Goal: Task Accomplishment & Management: Use online tool/utility

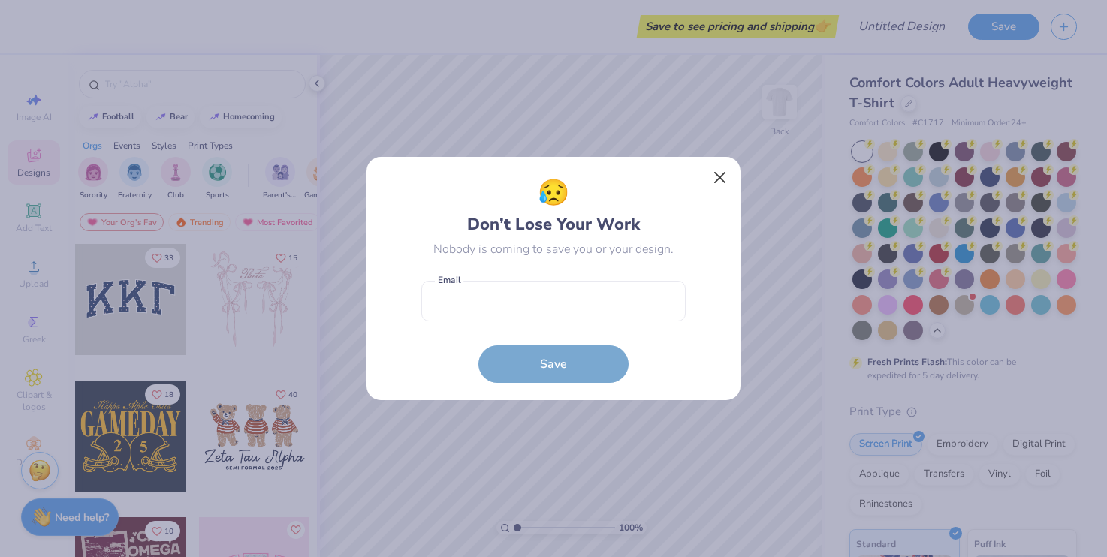
click at [720, 177] on button "Close" at bounding box center [720, 178] width 29 height 29
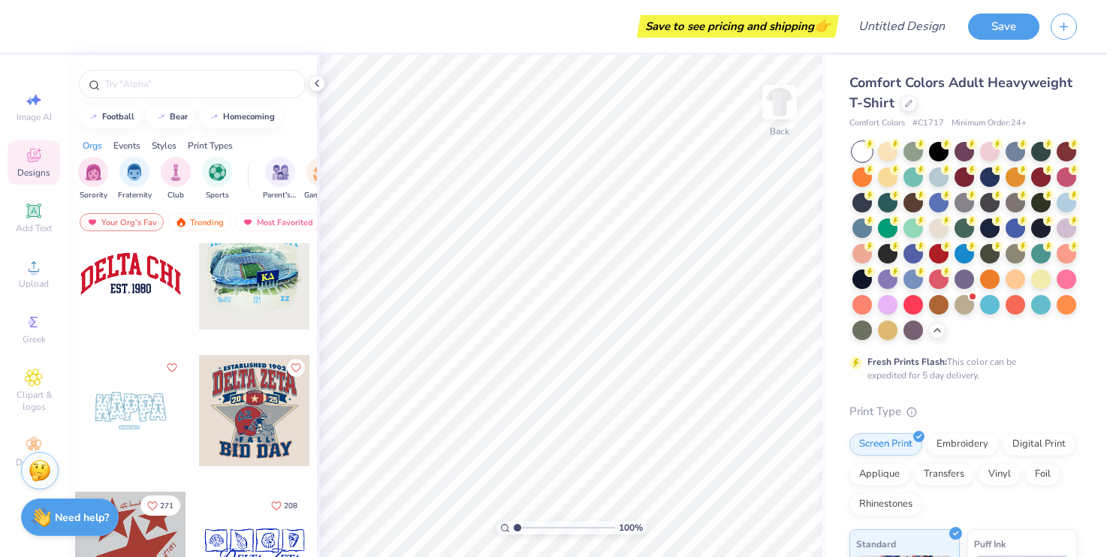
scroll to position [1937, 0]
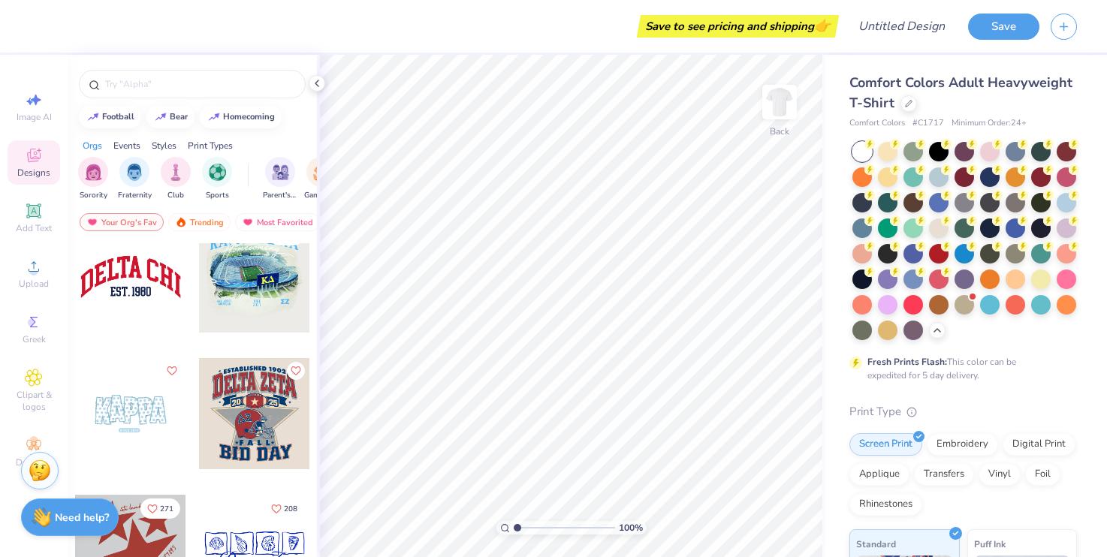
click at [134, 286] on div at bounding box center [130, 277] width 111 height 111
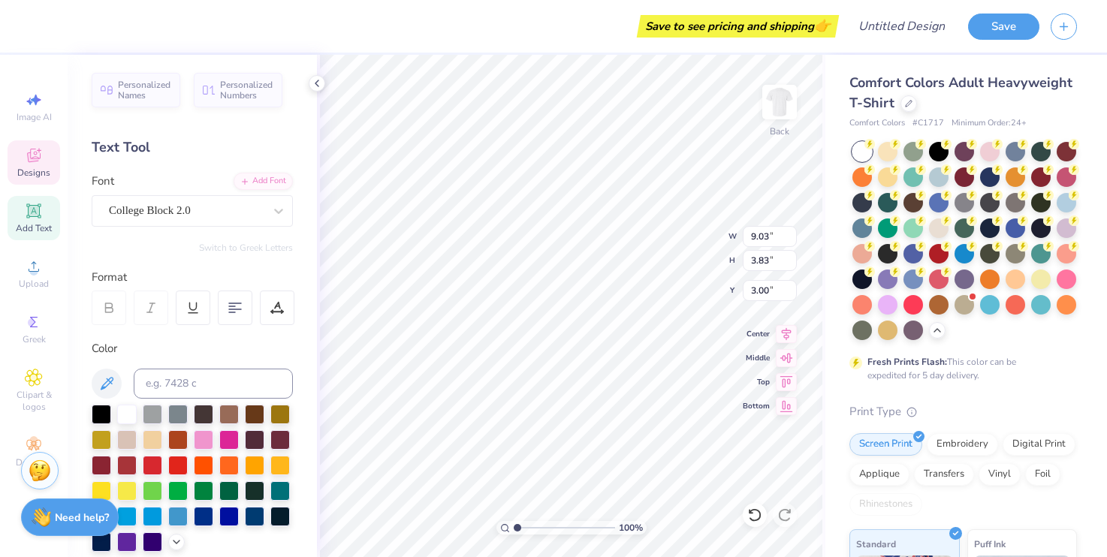
scroll to position [0, 0]
type textarea "C"
type textarea "form"
type input "3.63"
type input "0.86"
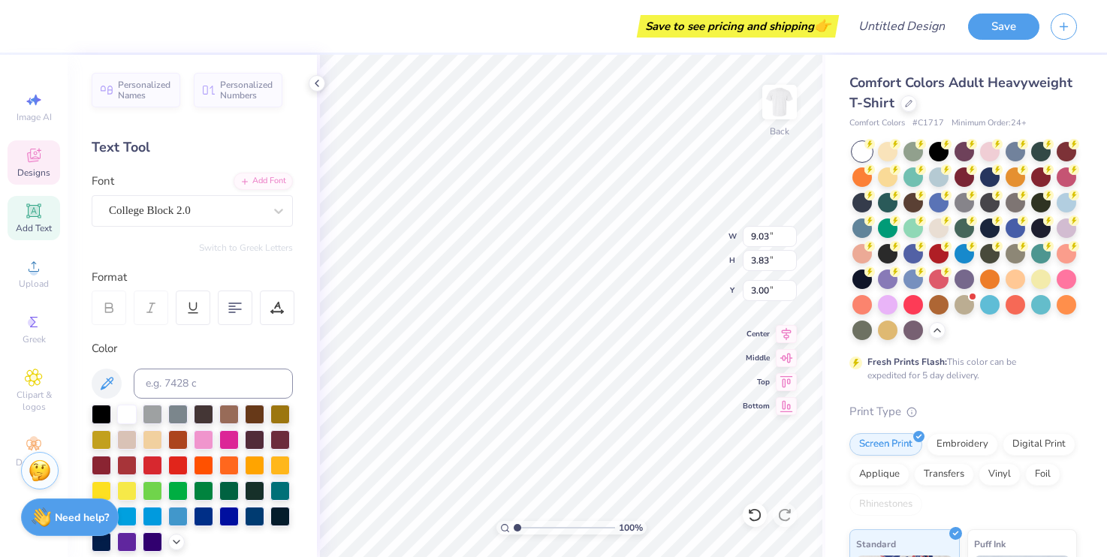
type input "5.78"
type textarea "III"
type input "3.00"
click at [3, 227] on div "Image AI Designs Add Text Upload Greek Clipart & logos Decorate" at bounding box center [34, 306] width 68 height 503
click at [31, 224] on span "Add Text" at bounding box center [34, 228] width 36 height 12
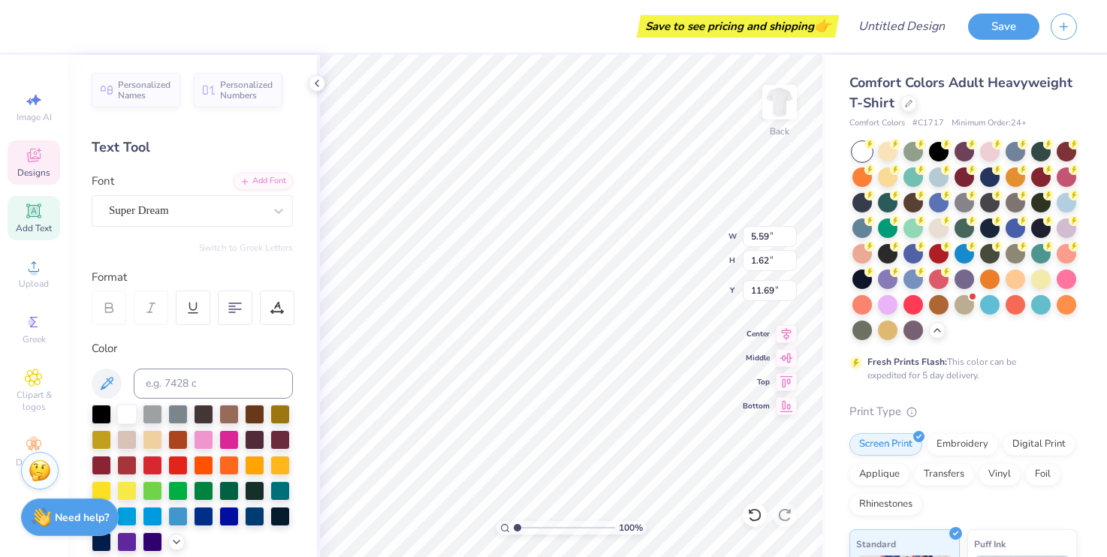
click at [13, 177] on div "Designs" at bounding box center [34, 163] width 53 height 44
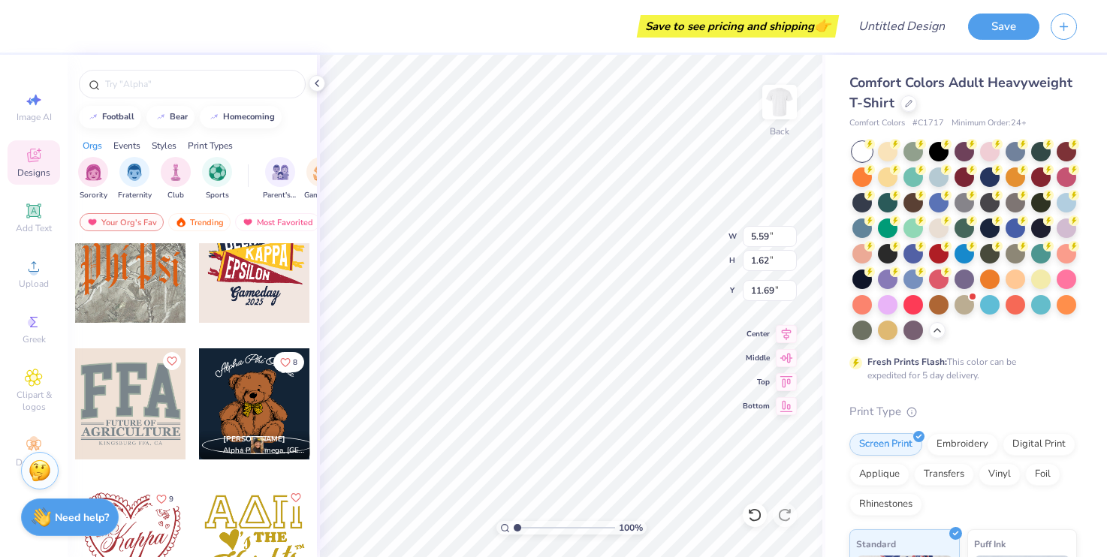
scroll to position [6595, 0]
type textarea "TXT"
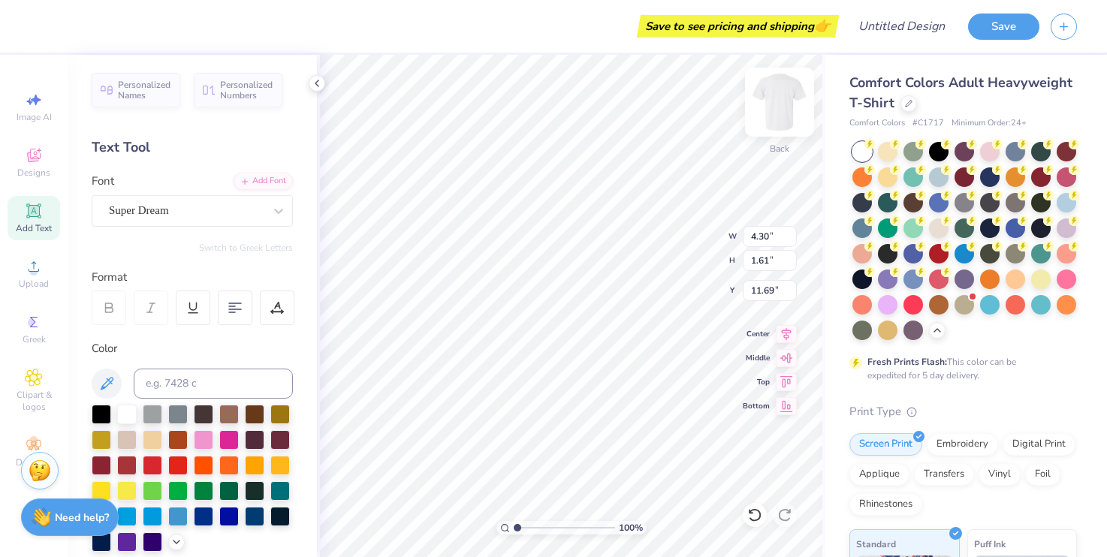
type input "18.65"
click at [33, 153] on icon at bounding box center [34, 156] width 18 height 18
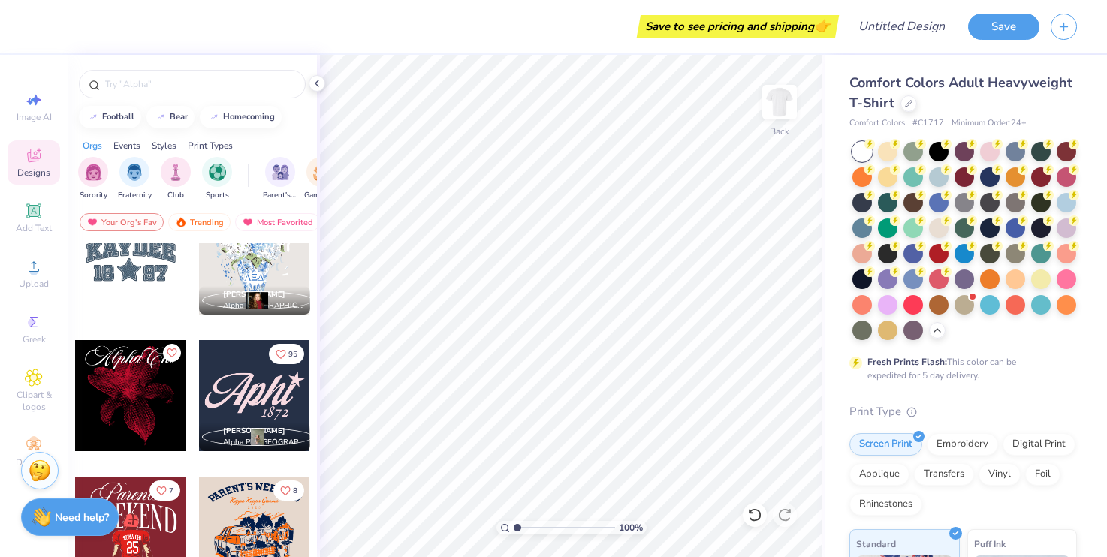
scroll to position [1543, 0]
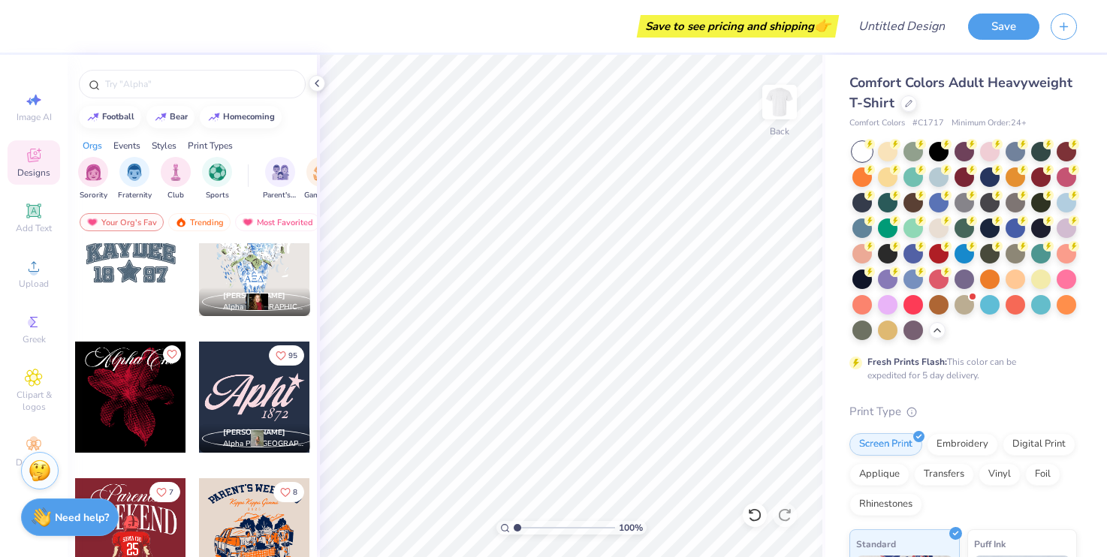
click at [249, 391] on div at bounding box center [254, 397] width 111 height 111
type input "6.36"
type input "2.71"
type input "3.08"
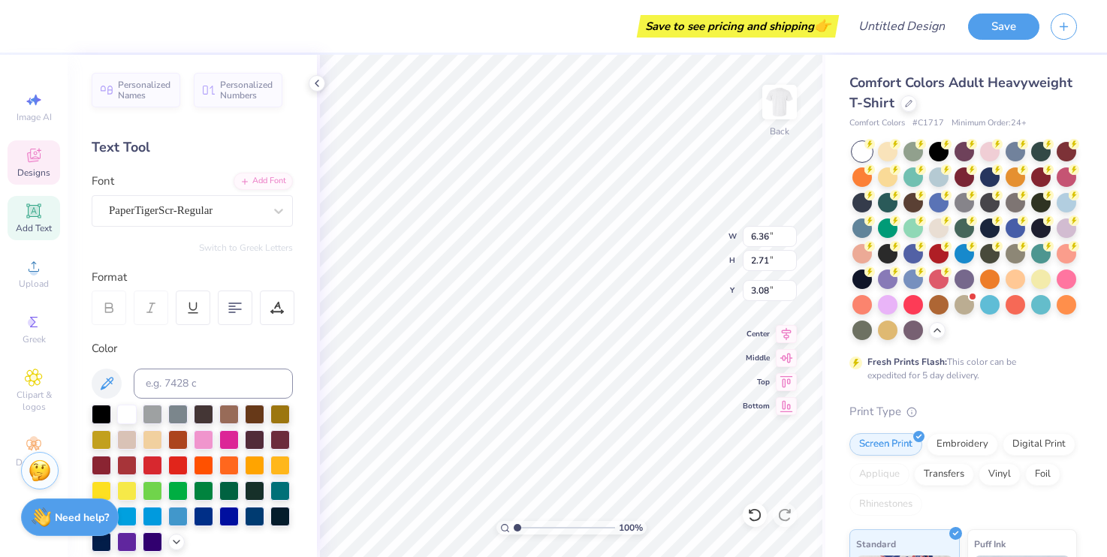
type textarea "F"
click at [28, 170] on span "Designs" at bounding box center [33, 173] width 33 height 12
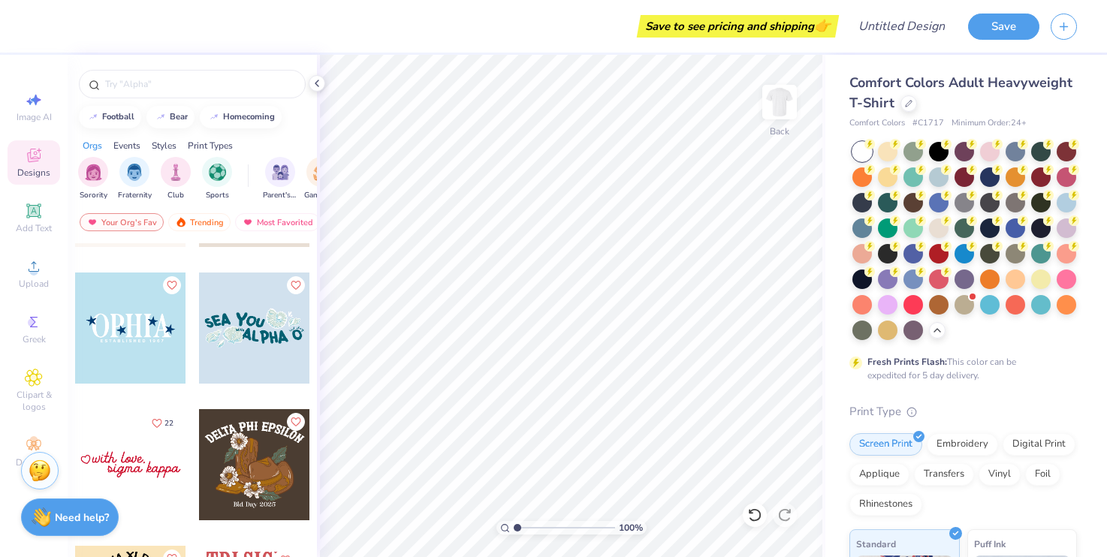
scroll to position [8449, 0]
click at [153, 335] on div at bounding box center [130, 328] width 111 height 111
type input "6.97"
type input "2.12"
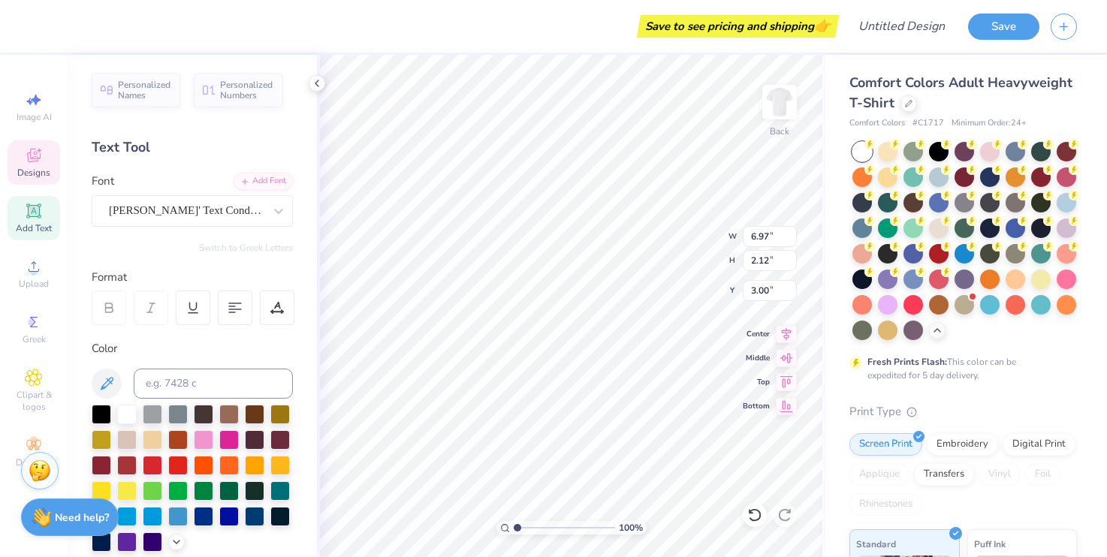
scroll to position [0, 2]
type textarea "FORM III"
click at [180, 517] on div at bounding box center [178, 516] width 20 height 20
click at [784, 333] on icon at bounding box center [786, 332] width 21 height 18
click at [784, 359] on icon at bounding box center [786, 356] width 21 height 18
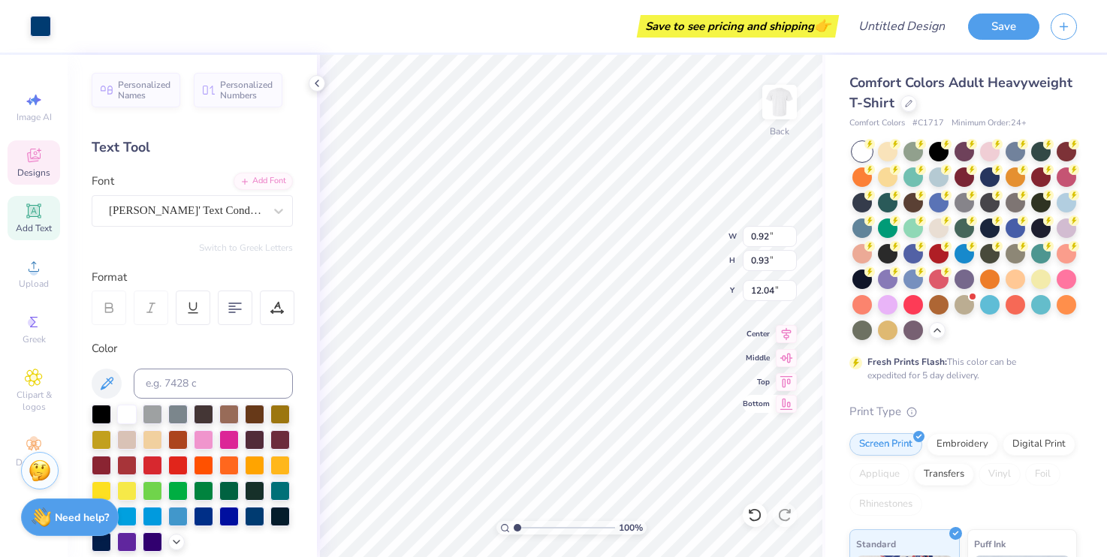
click at [790, 396] on icon at bounding box center [786, 404] width 21 height 18
type input "2.54"
type input "5.13"
type textarea "[DATE]-[DATE]"
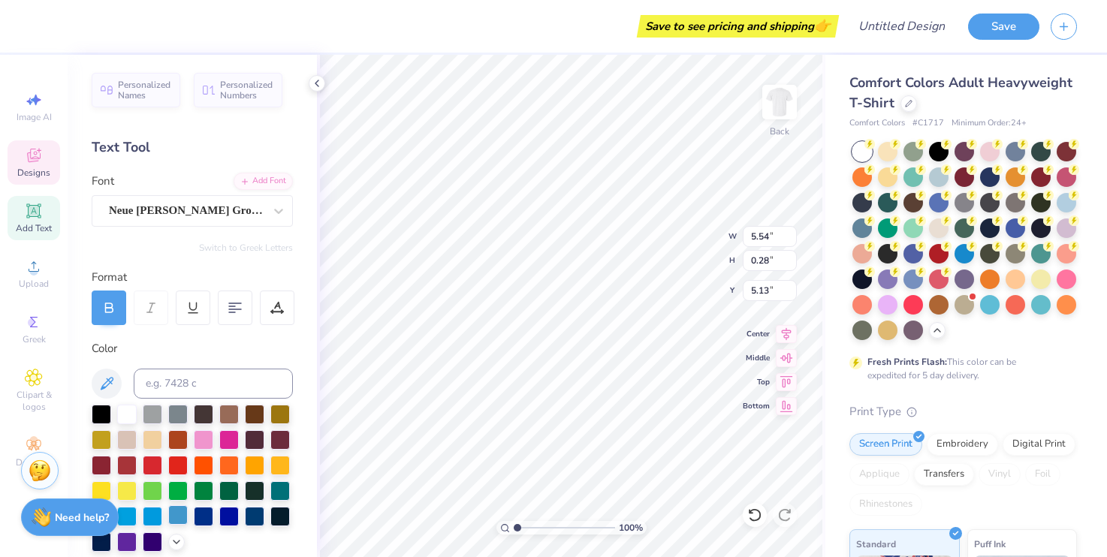
click at [183, 517] on div at bounding box center [178, 516] width 20 height 20
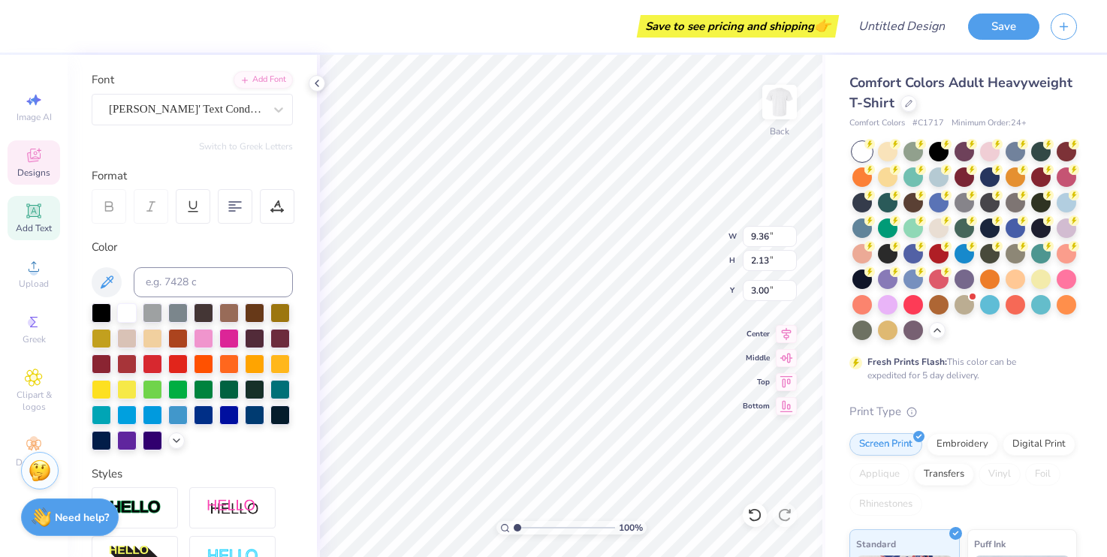
scroll to position [152, 0]
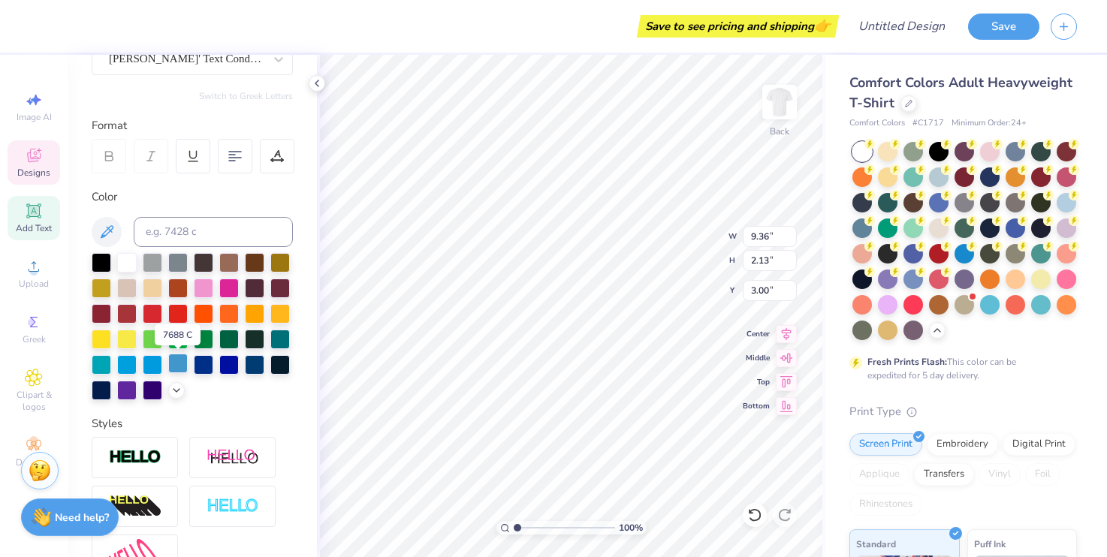
click at [179, 367] on div at bounding box center [178, 364] width 20 height 20
click at [178, 365] on div at bounding box center [178, 364] width 20 height 20
click at [152, 363] on div at bounding box center [153, 364] width 20 height 20
click at [181, 371] on div at bounding box center [178, 364] width 20 height 20
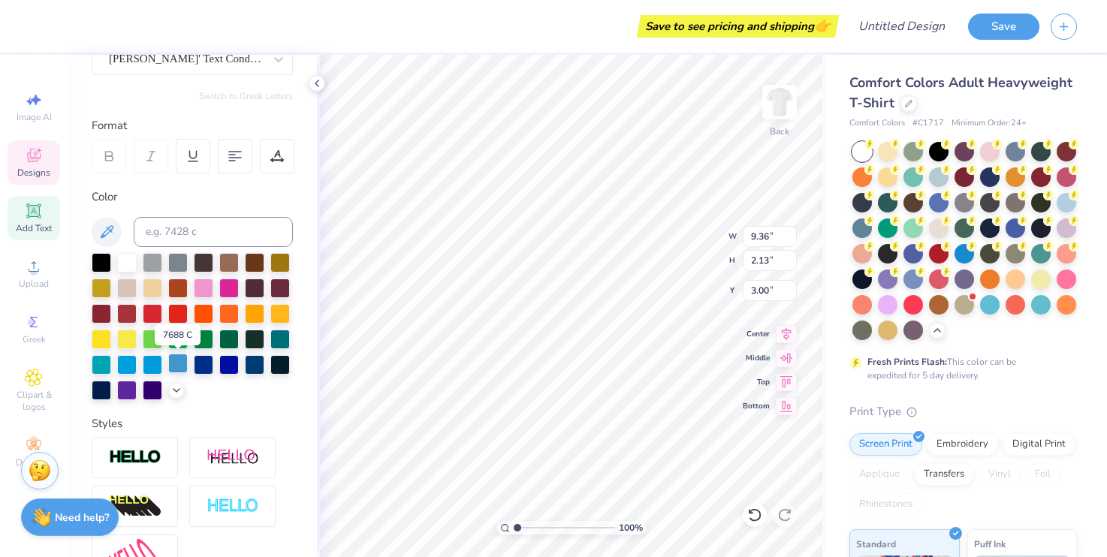
click at [174, 370] on div at bounding box center [178, 364] width 20 height 20
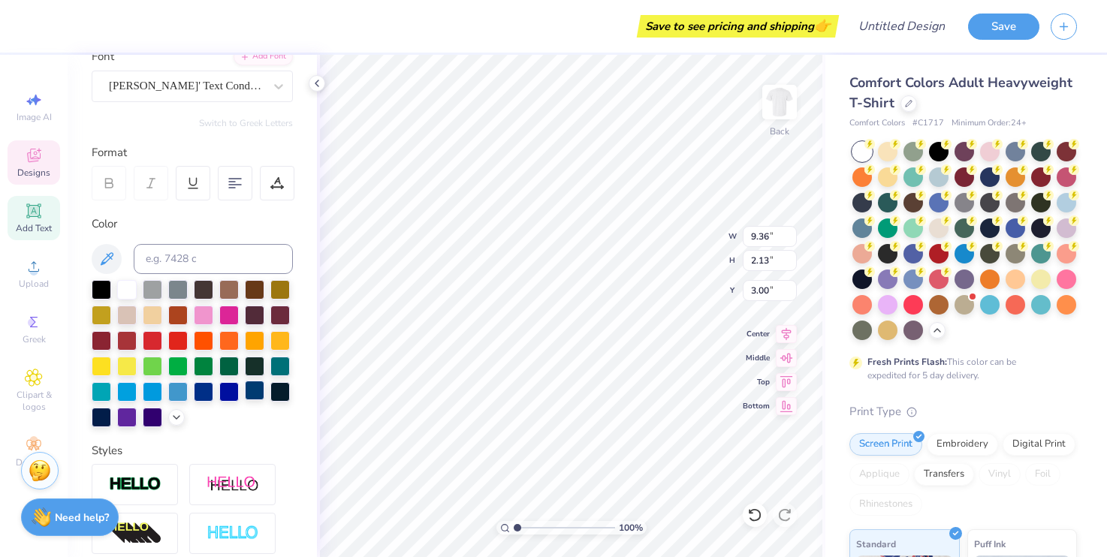
click at [261, 394] on div at bounding box center [255, 391] width 20 height 20
click at [184, 394] on div at bounding box center [178, 391] width 20 height 20
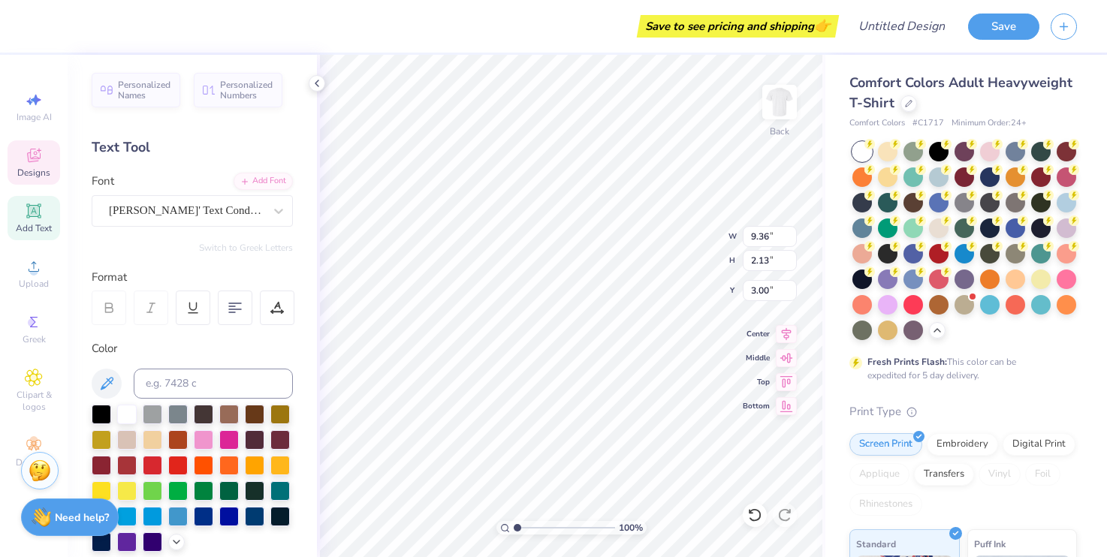
scroll to position [1, 1]
type textarea "FORM III"
click at [677, 52] on div "Save to see pricing and shipping 👉" at bounding box center [462, 26] width 746 height 53
click at [32, 170] on span "Designs" at bounding box center [33, 173] width 33 height 12
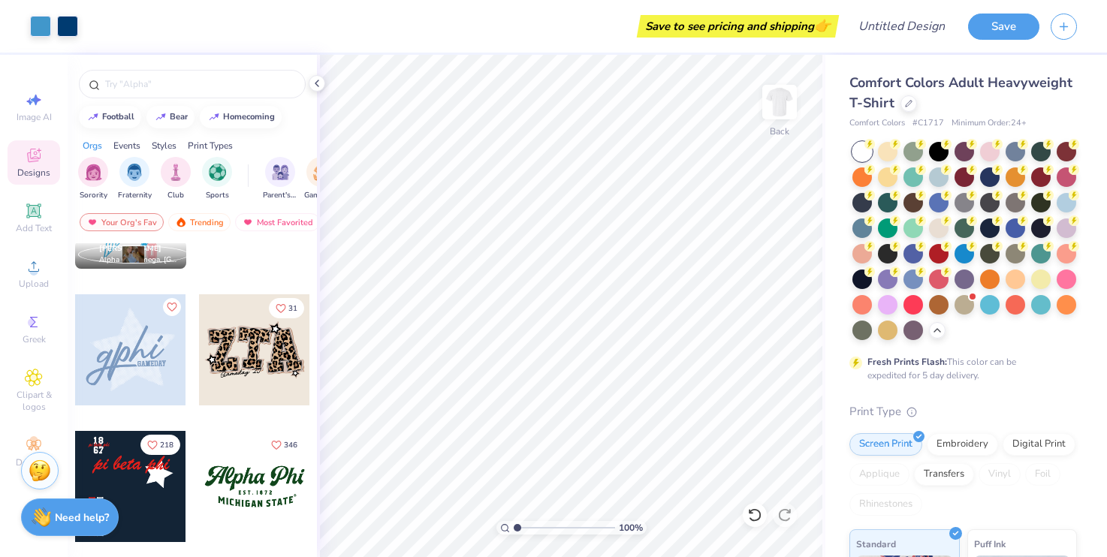
scroll to position [1253, 0]
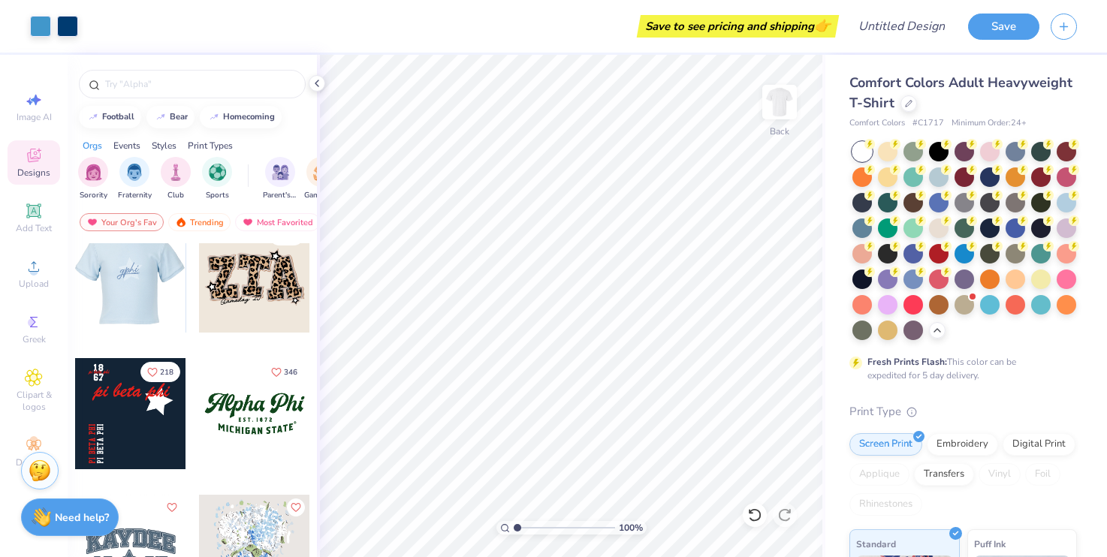
click at [75, 282] on div at bounding box center [19, 277] width 111 height 111
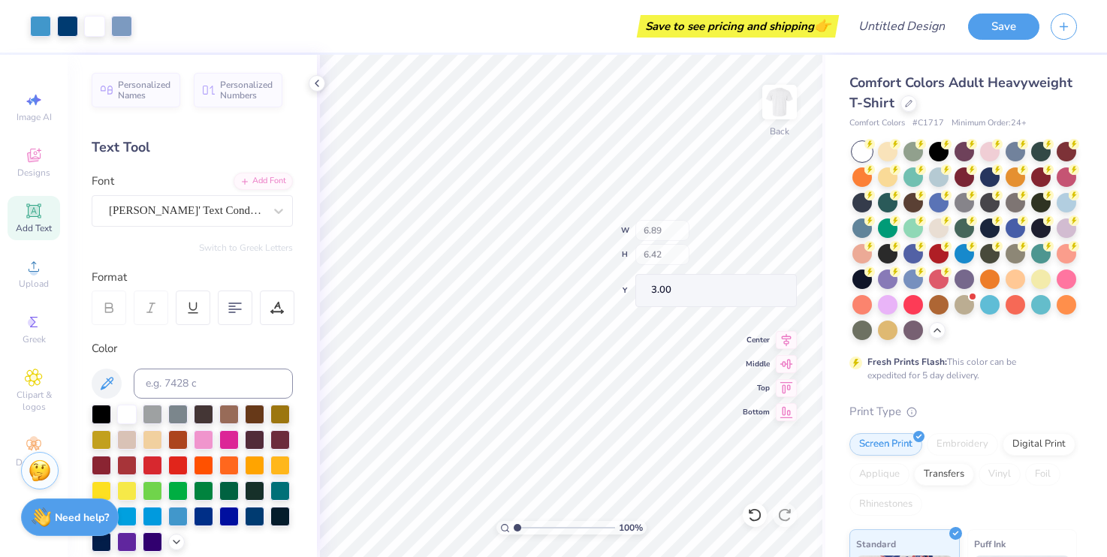
type input "6.04"
type input "4.63"
type input "4.36"
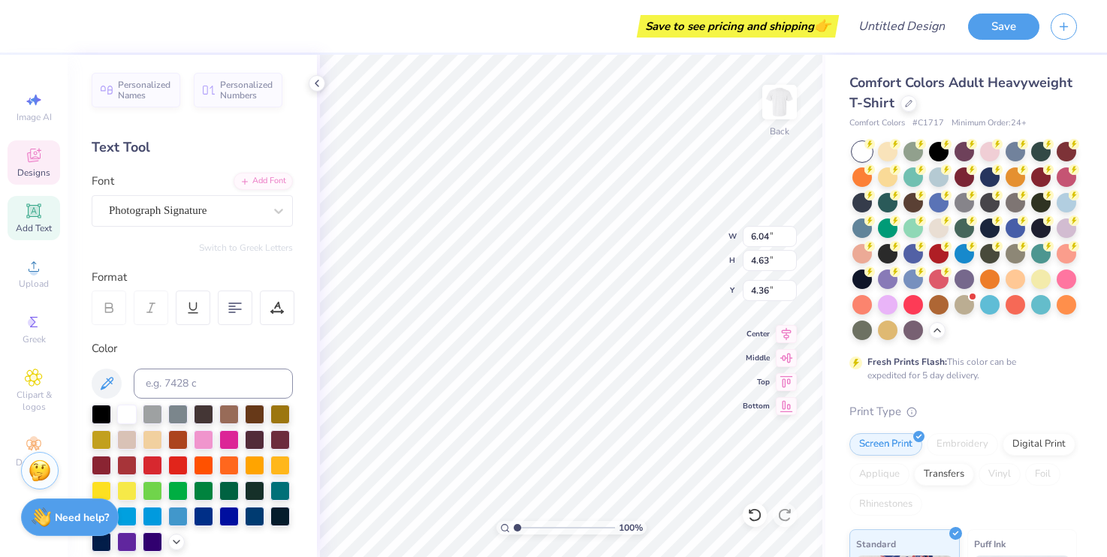
type textarea "2027"
type input "4.14"
type input "9.86"
type input "6.55"
type input "6.42"
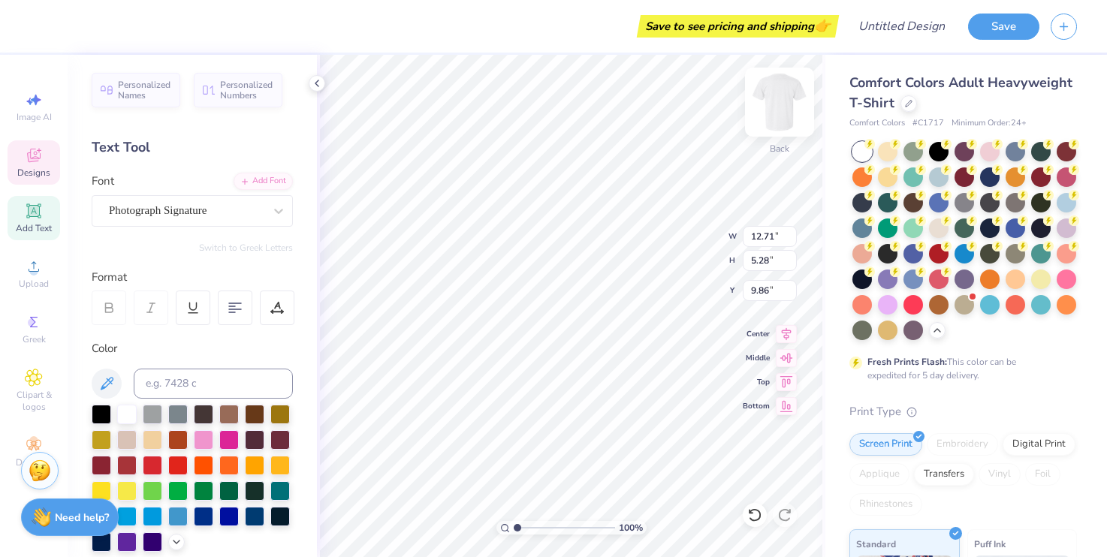
type input "3.00"
click at [150, 417] on div at bounding box center [153, 413] width 20 height 20
click at [181, 404] on div at bounding box center [178, 413] width 20 height 20
type input "12.71"
type input "5.28"
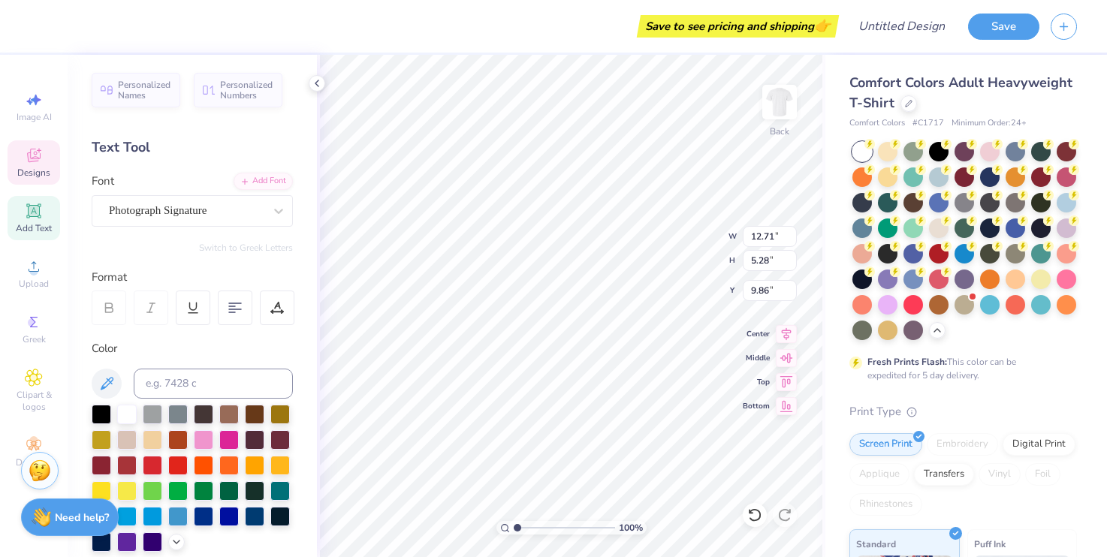
type input "3.57"
type input "2.19"
type input "0.47"
type input "7.02"
type input "2.54"
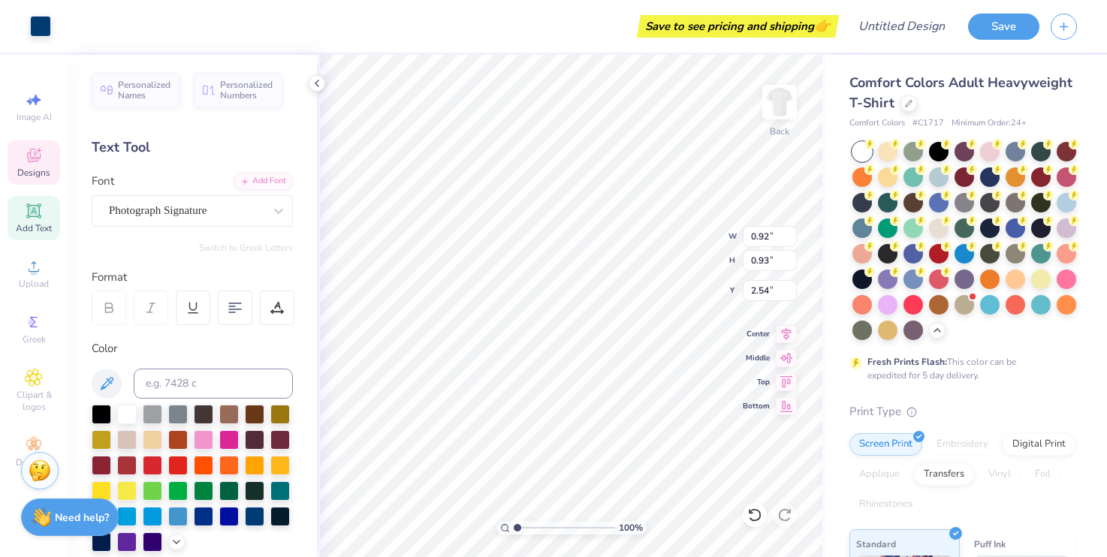
type input "3.92"
type input "2.63"
click at [176, 524] on div at bounding box center [178, 516] width 20 height 20
click at [177, 516] on div at bounding box center [178, 516] width 20 height 20
click at [34, 168] on span "Designs" at bounding box center [33, 173] width 33 height 12
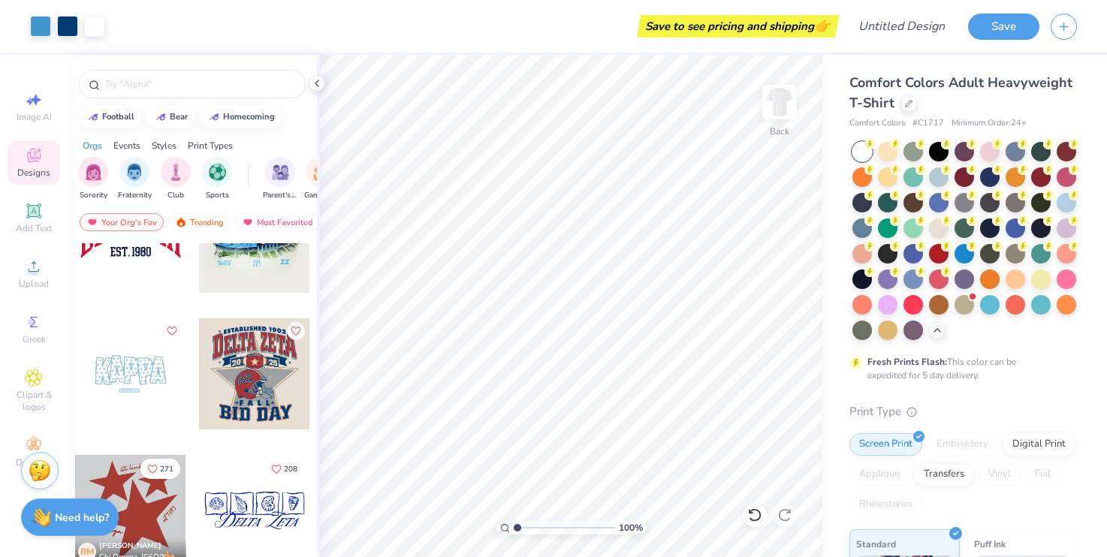
scroll to position [2158, 0]
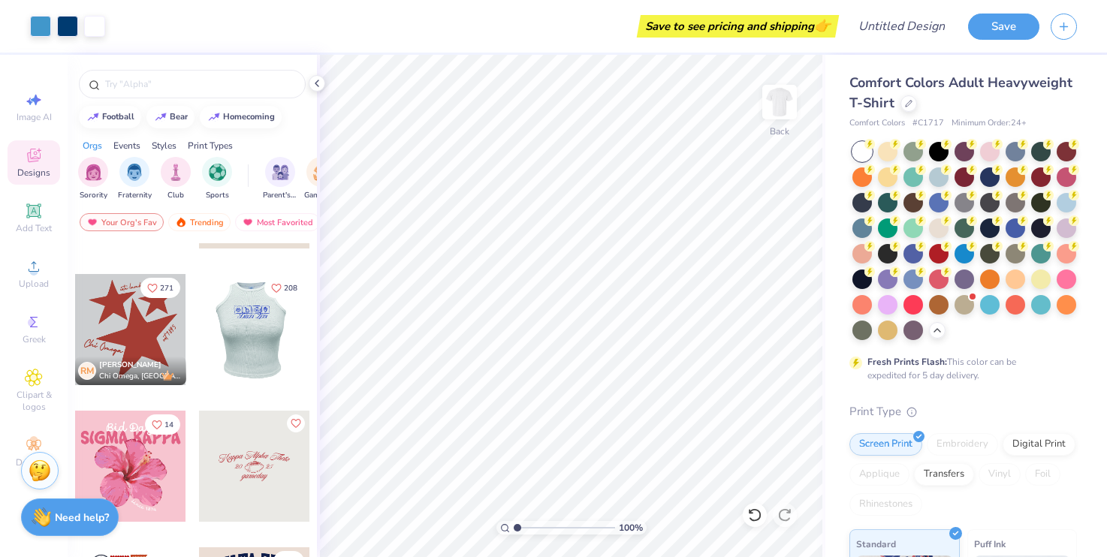
click at [156, 347] on div at bounding box center [130, 329] width 111 height 111
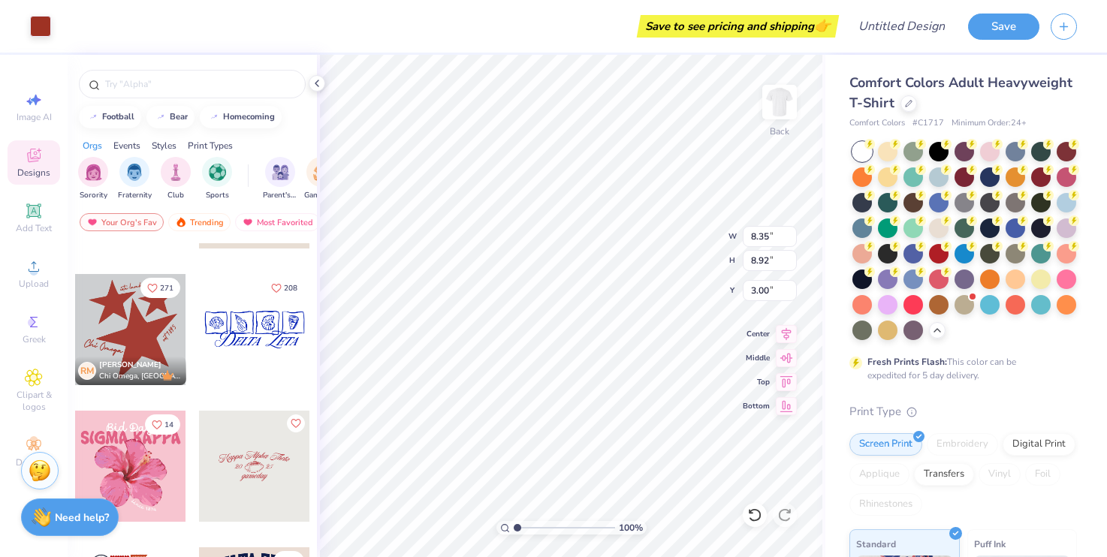
type input "10.82"
type input "3.19"
type input "3.00"
type input "11.13"
type input "12.71"
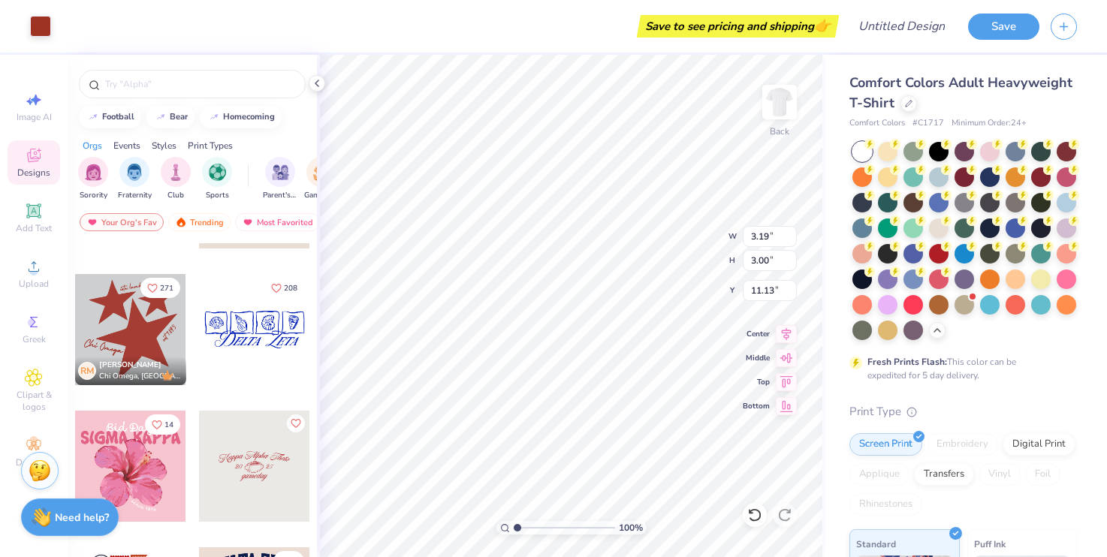
type input "5.28"
type input "2.63"
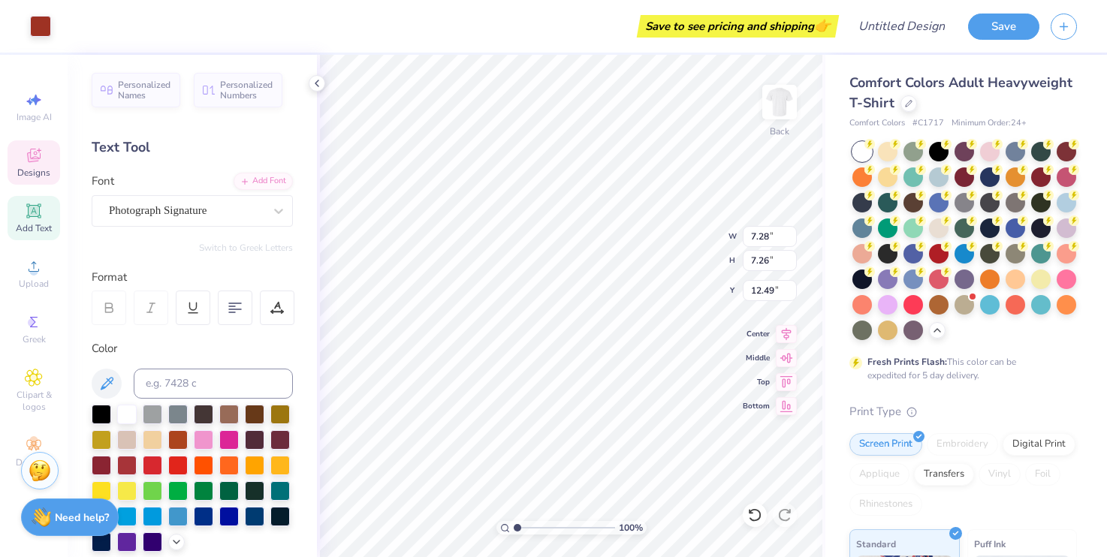
type input "12.50"
type input "4.19"
type input "3.96"
type input "10.82"
click at [183, 511] on div at bounding box center [178, 516] width 20 height 20
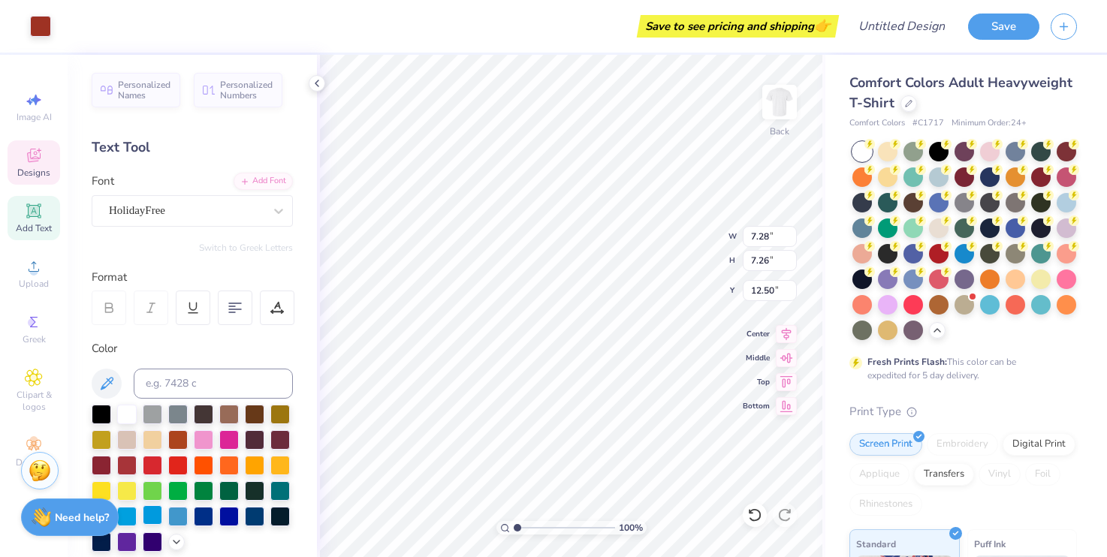
click at [155, 520] on div at bounding box center [153, 516] width 20 height 20
click at [180, 517] on div at bounding box center [178, 516] width 20 height 20
click at [144, 520] on div at bounding box center [153, 516] width 20 height 20
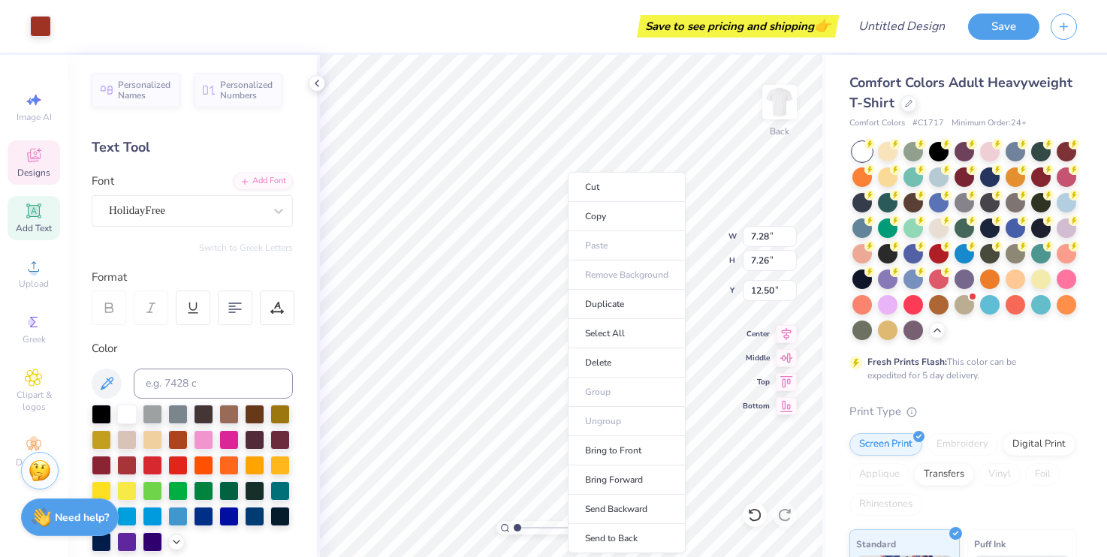
click at [260, 271] on div "Format" at bounding box center [193, 277] width 203 height 17
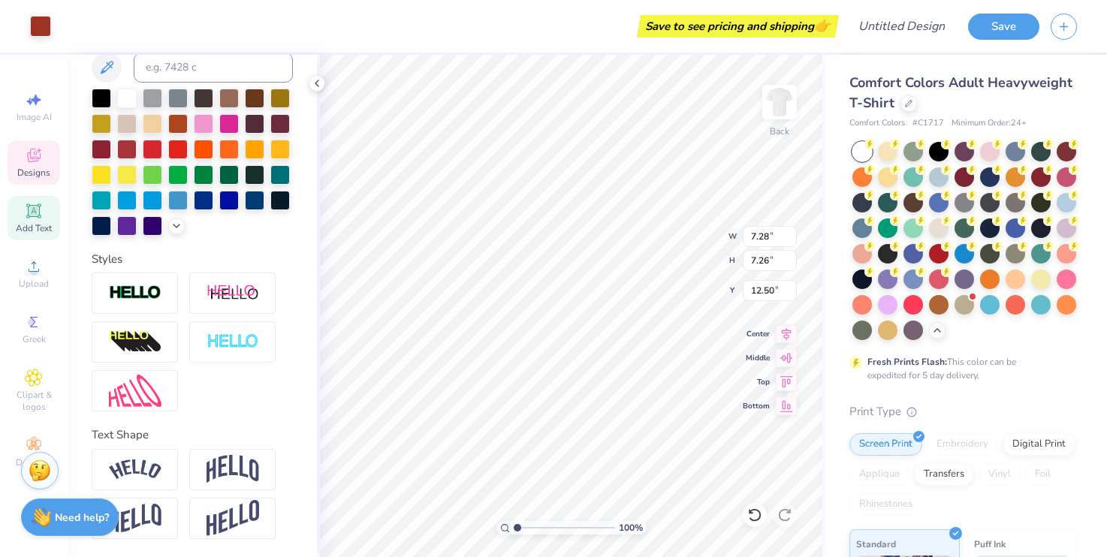
scroll to position [316, 0]
type input "3.51"
type input "1.51"
type input "16.14"
click at [71, 162] on div "Personalized Names Personalized Numbers Text Tool Add Font Font HolidayFree Swi…" at bounding box center [192, 306] width 249 height 503
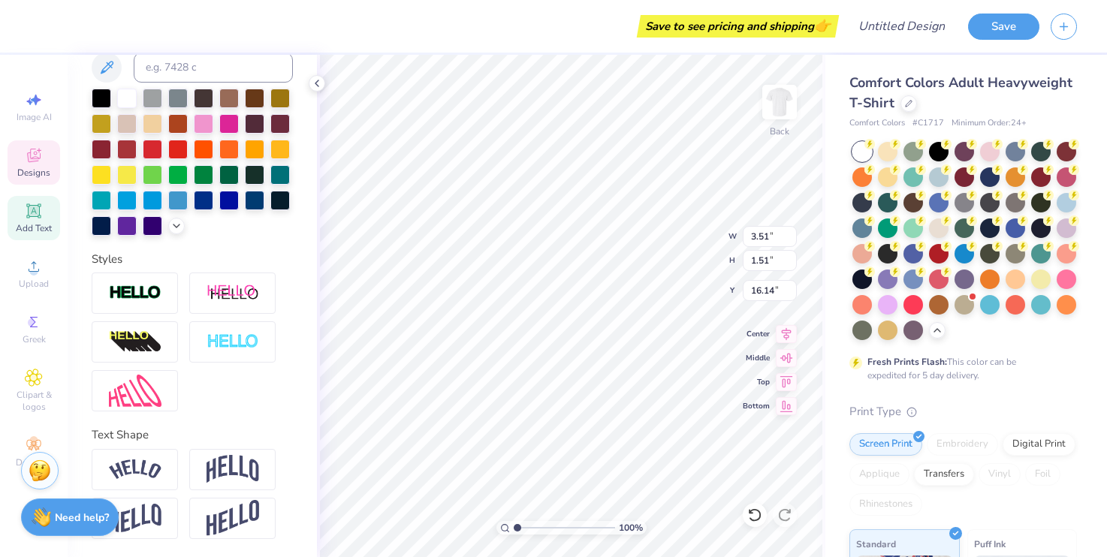
click at [40, 162] on icon at bounding box center [34, 156] width 18 height 18
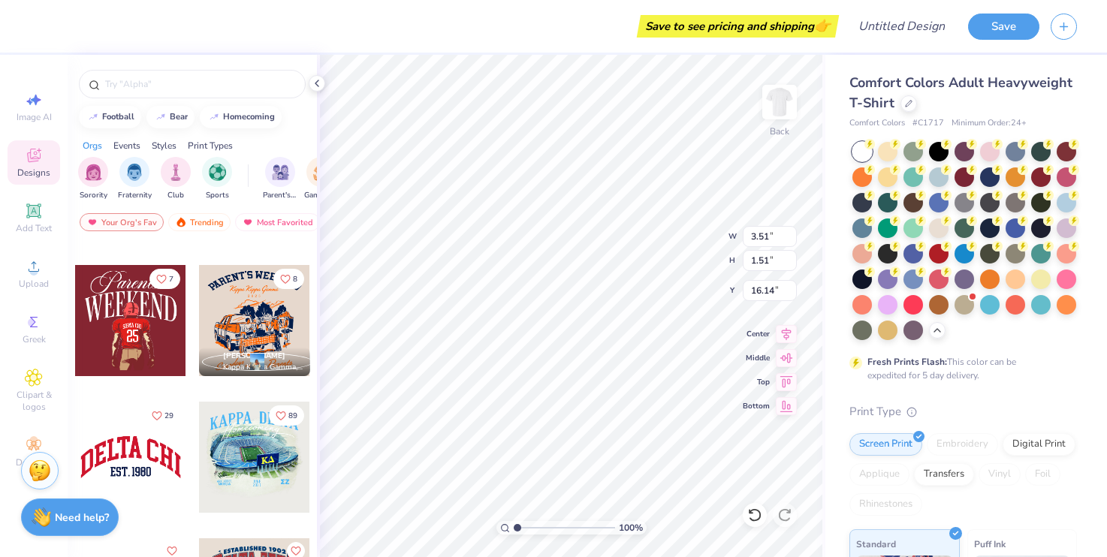
scroll to position [1741, 0]
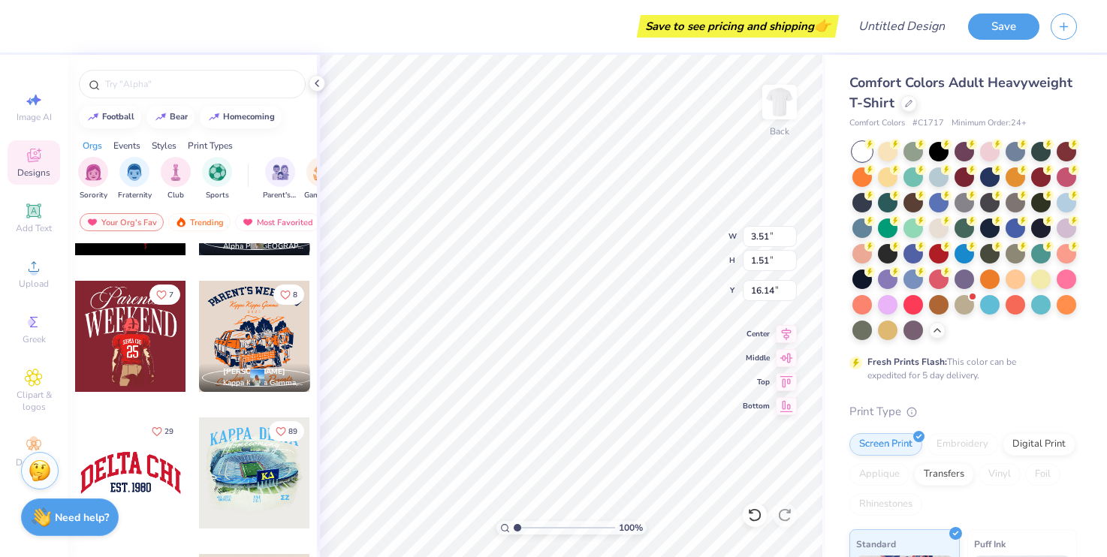
click at [131, 468] on div at bounding box center [130, 473] width 111 height 111
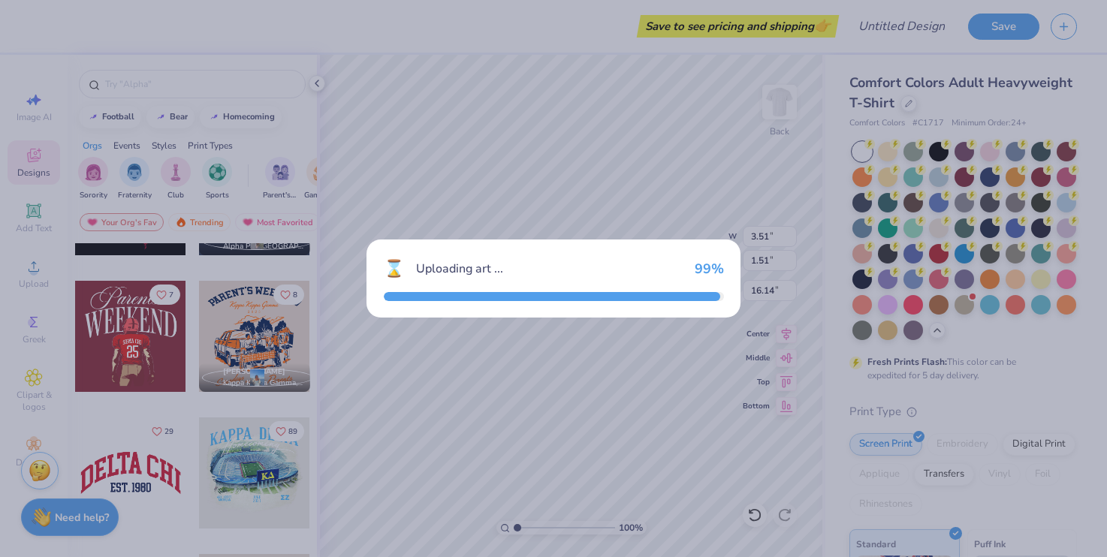
type input "9.03"
type input "3.83"
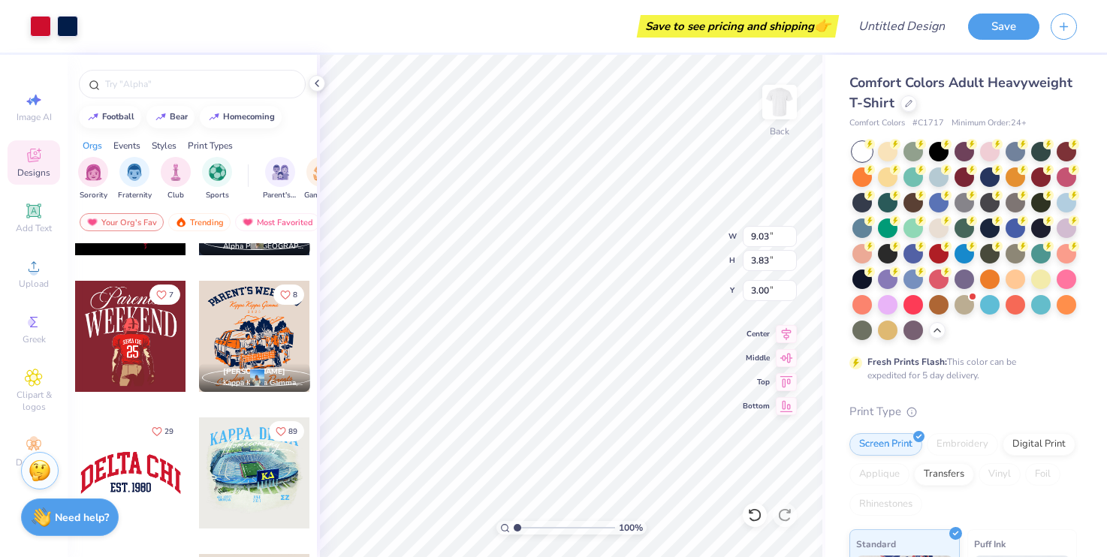
type input "7.90"
click at [36, 222] on div "Add Text" at bounding box center [34, 218] width 53 height 44
type input "5.59"
type input "1.62"
type input "11.69"
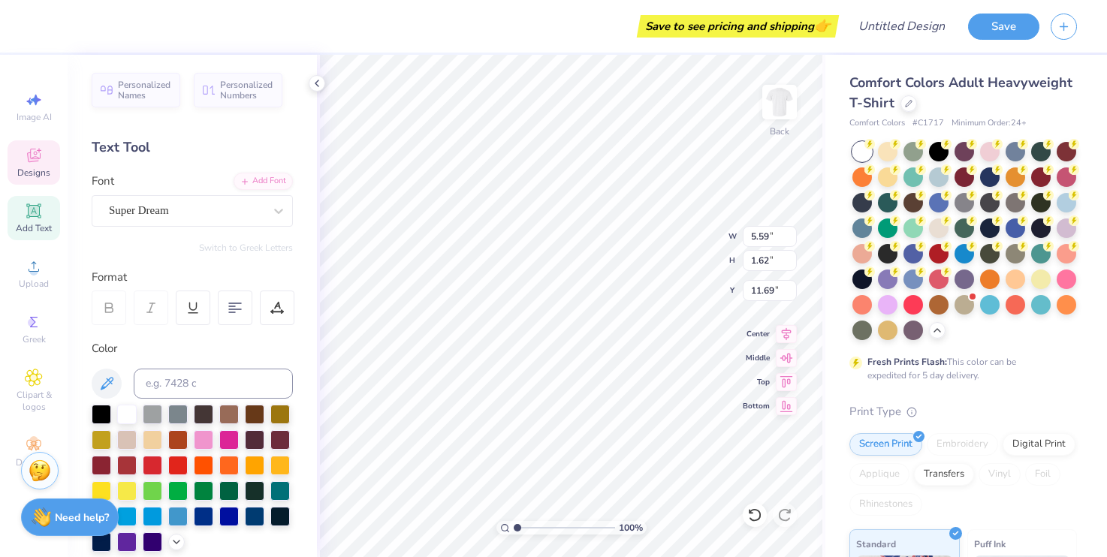
type input "9.03"
type input "3.83"
type input "7.90"
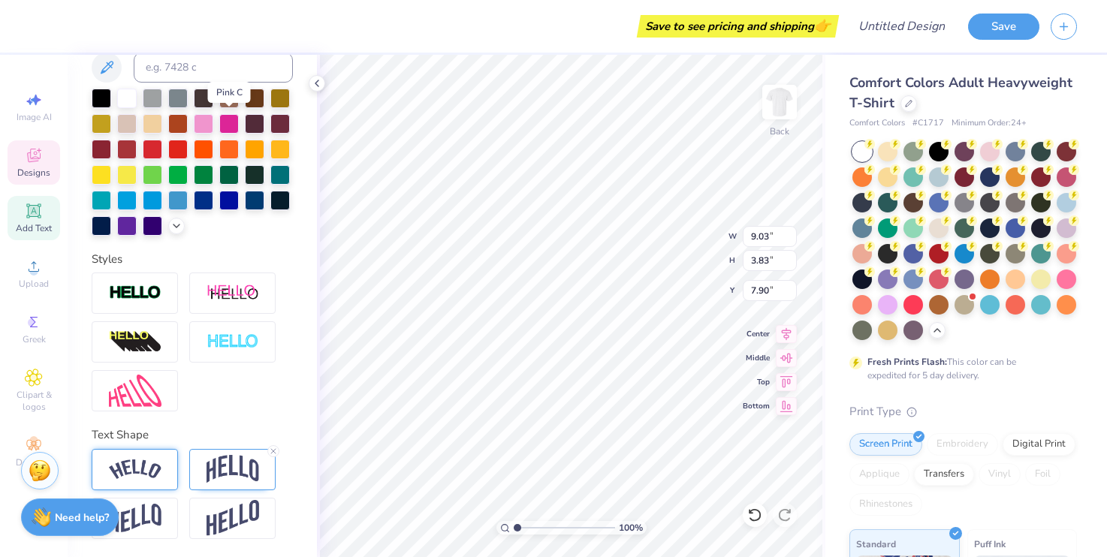
scroll to position [316, 0]
click at [142, 455] on div at bounding box center [135, 469] width 86 height 41
type input "11.80"
type input "3.29"
type input "8.18"
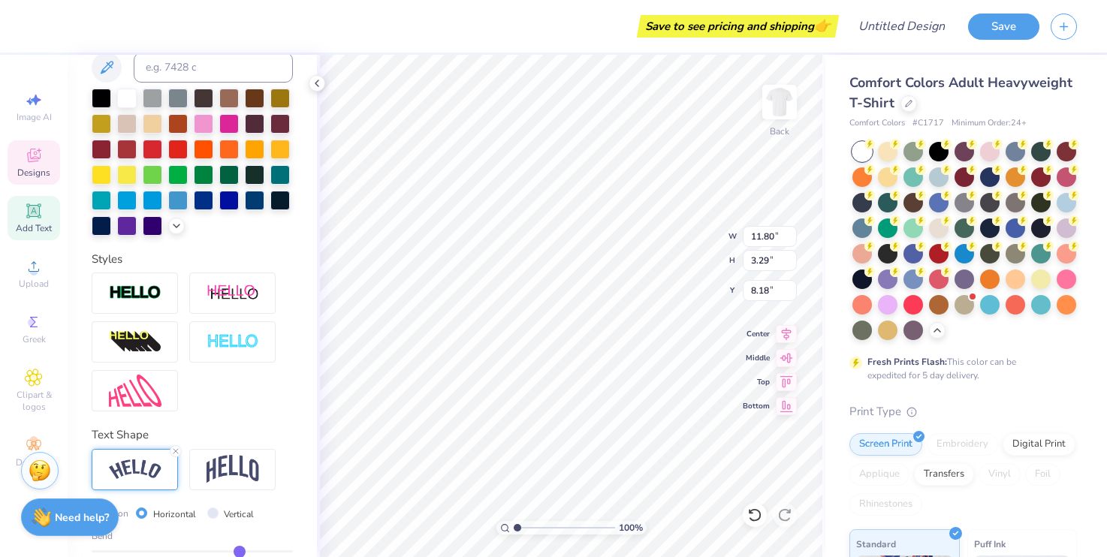
click at [141, 525] on div "Direction Horizontal Vertical Bend 0.50" at bounding box center [192, 542] width 201 height 73
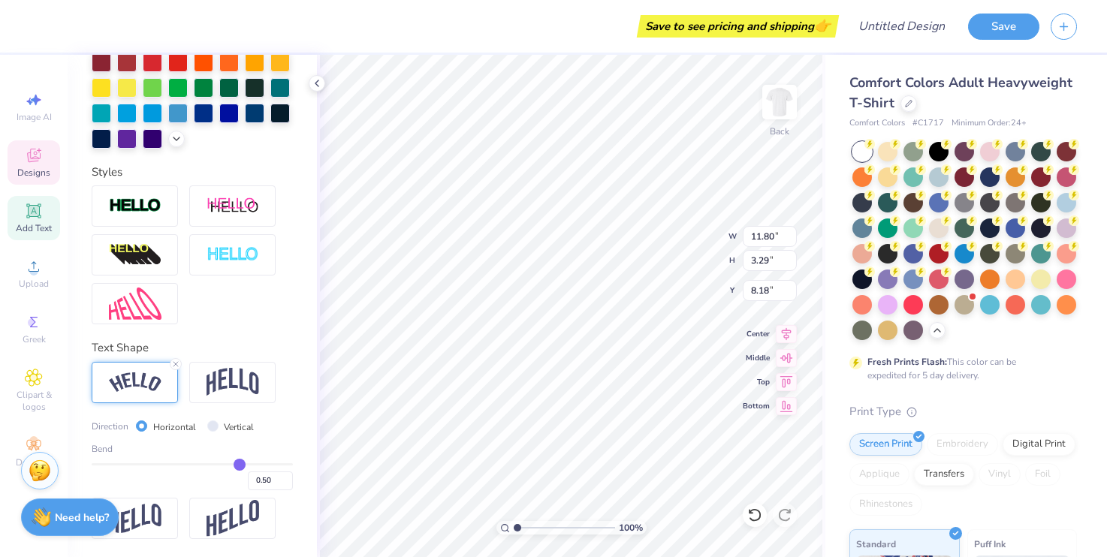
scroll to position [404, 0]
click at [214, 383] on img at bounding box center [233, 382] width 53 height 29
type input "9.03"
type input "3.83"
type input "7.90"
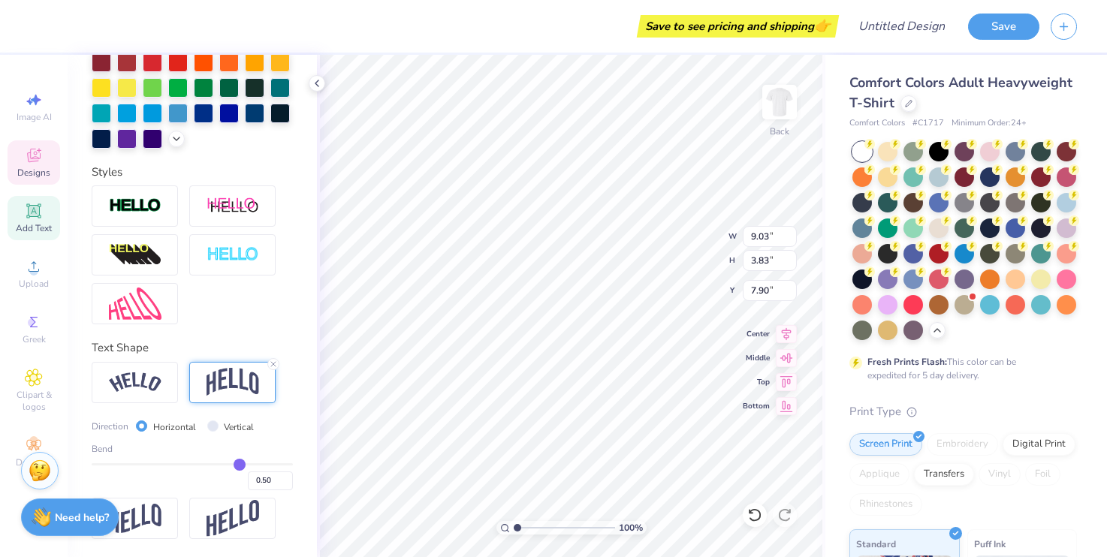
type input "0.51"
type input "0.5"
type input "0.50"
type input "0.47"
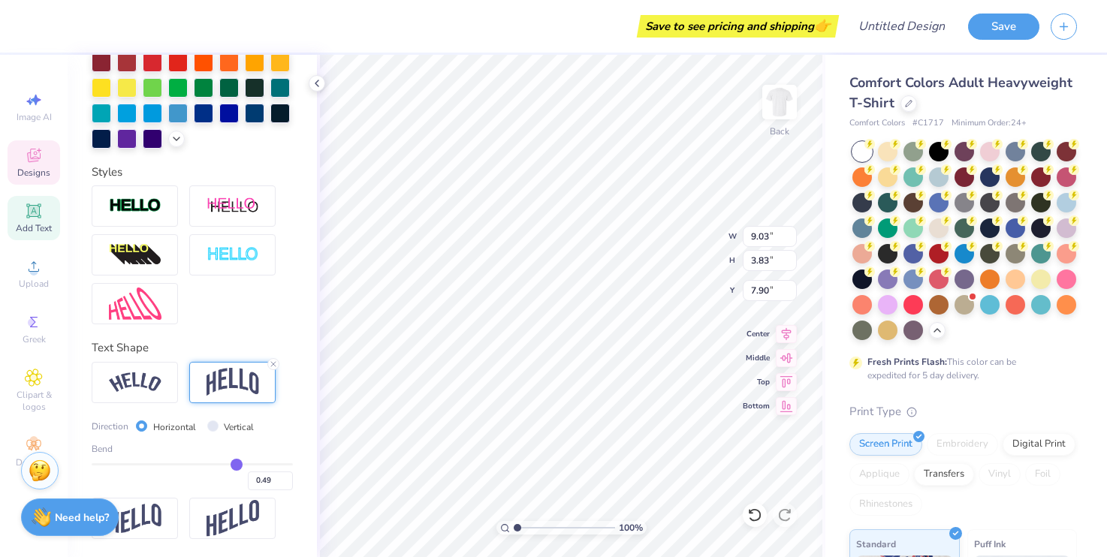
type input "0.47"
type input "0.45"
type input "0.43"
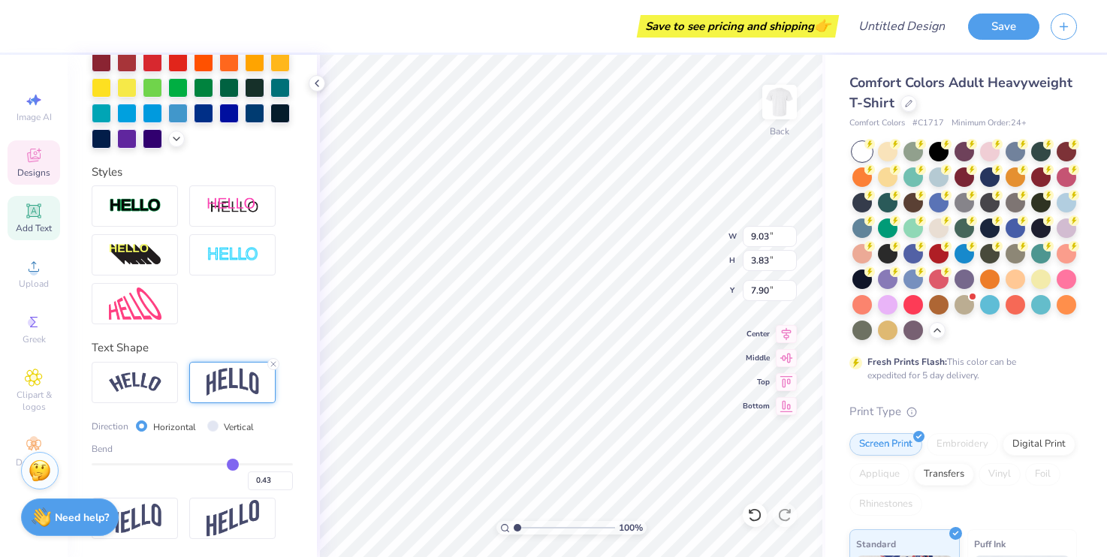
type input "0.4"
type input "0.40"
type input "0.38"
type input "0.37"
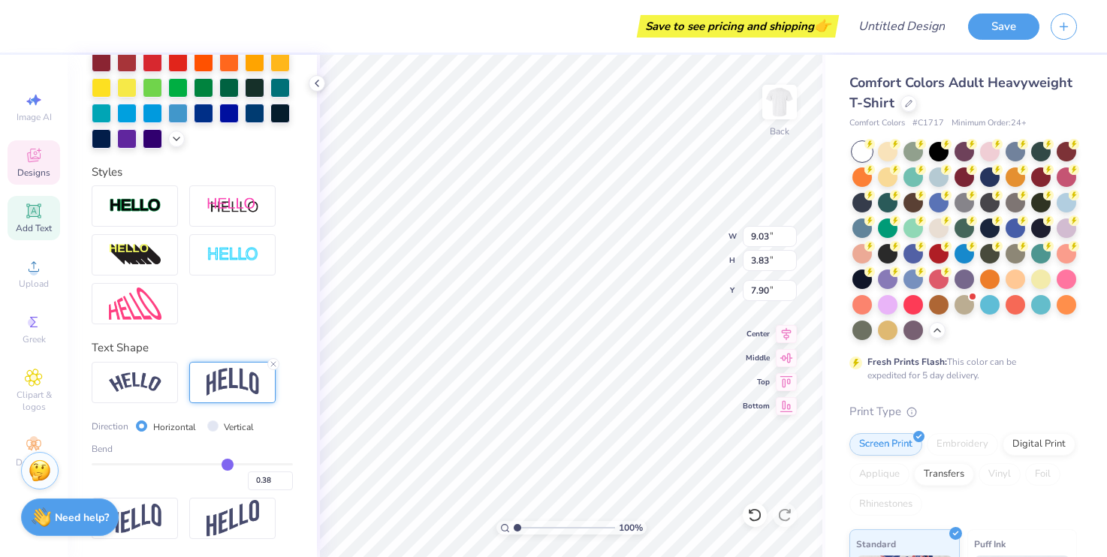
type input "0.37"
type input "0.36"
type input "0.34"
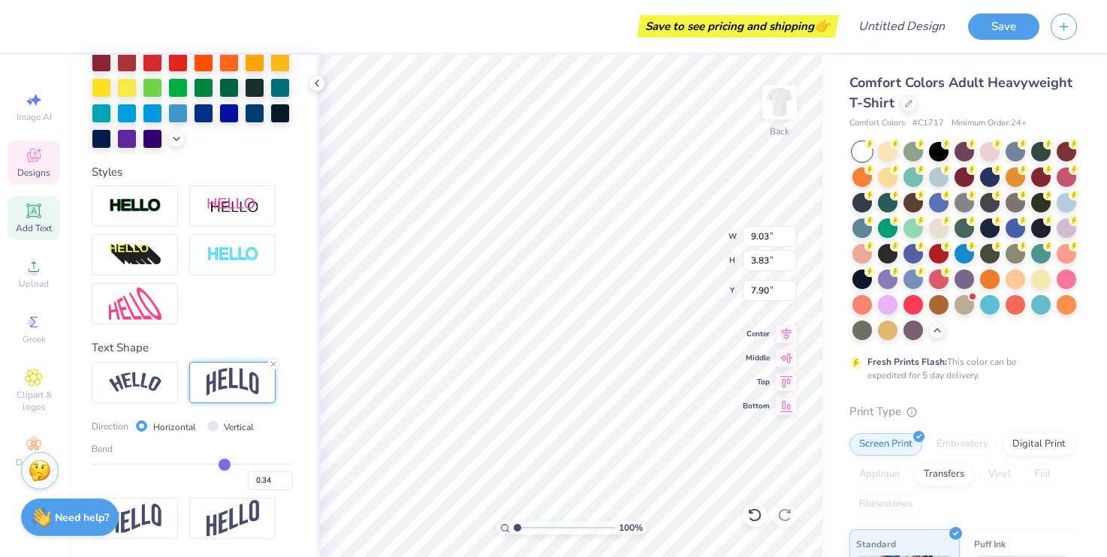
type input "0.33"
type input "0.32"
type input "0.31"
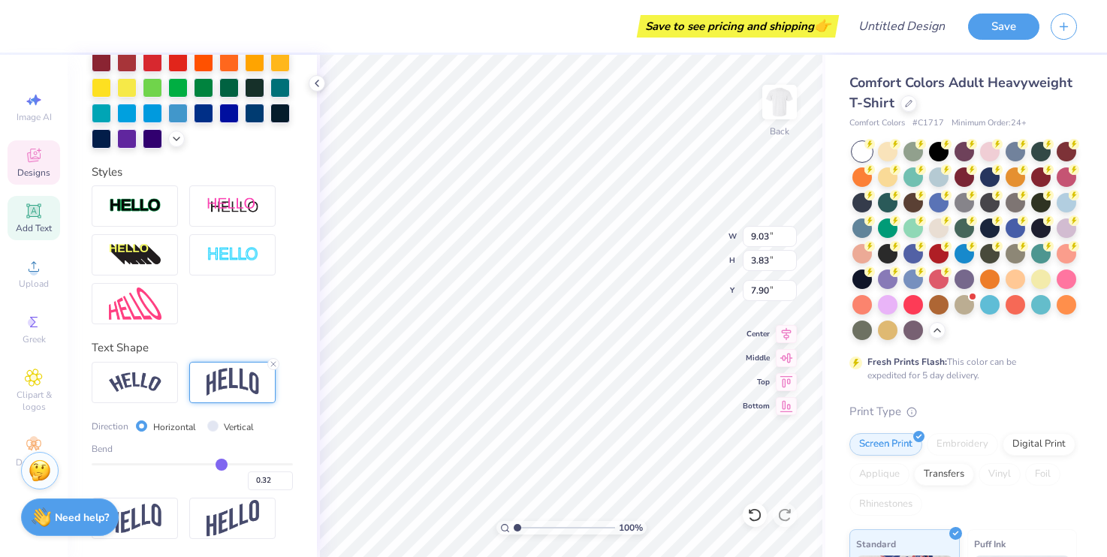
type input "0.31"
type input "0.3"
type input "0.30"
type input "0.29"
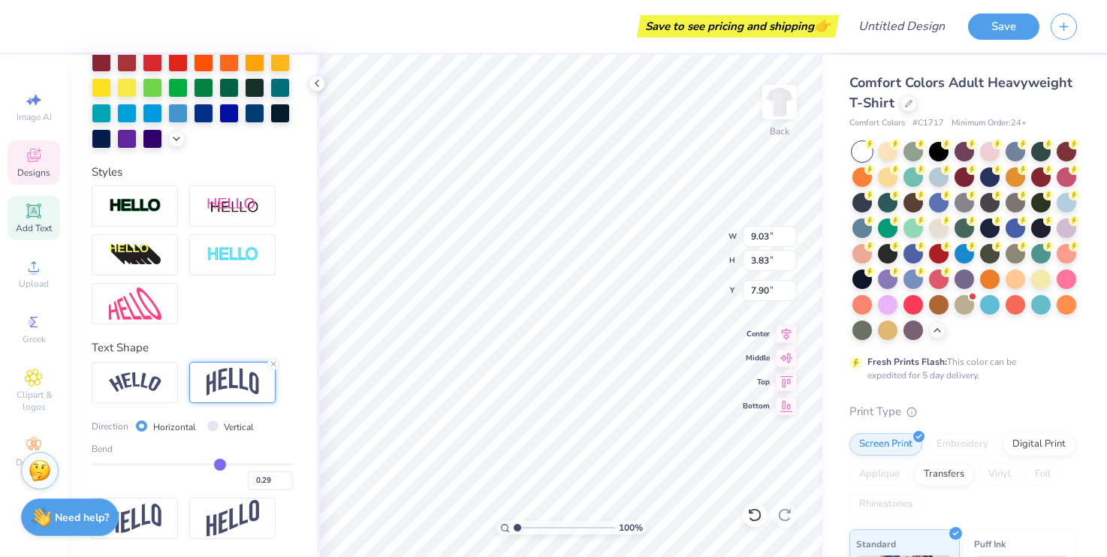
type input "0.28"
type input "0.27"
type input "0.26"
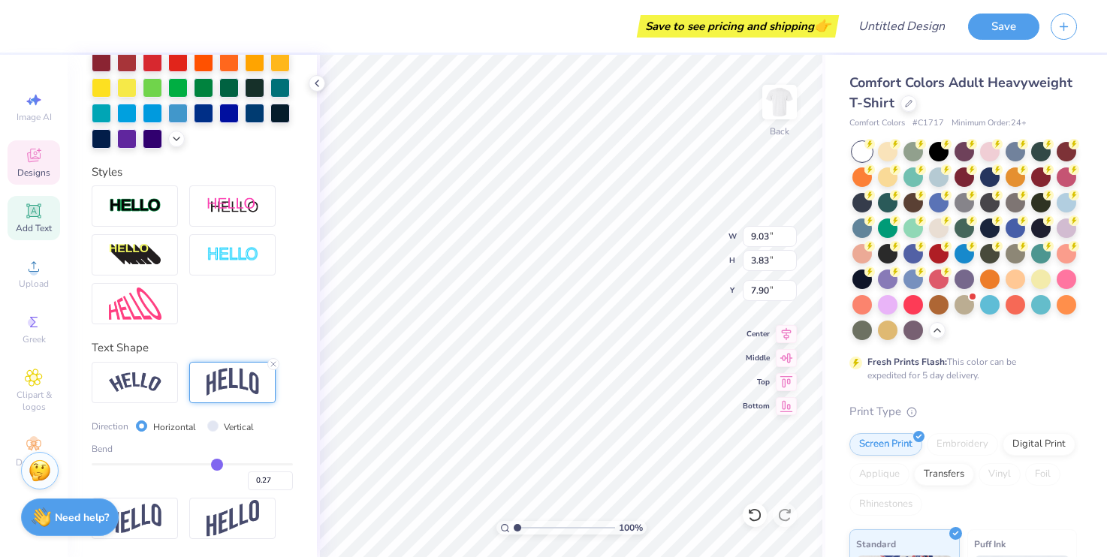
type input "0.26"
type input "0.25"
type input "0.24"
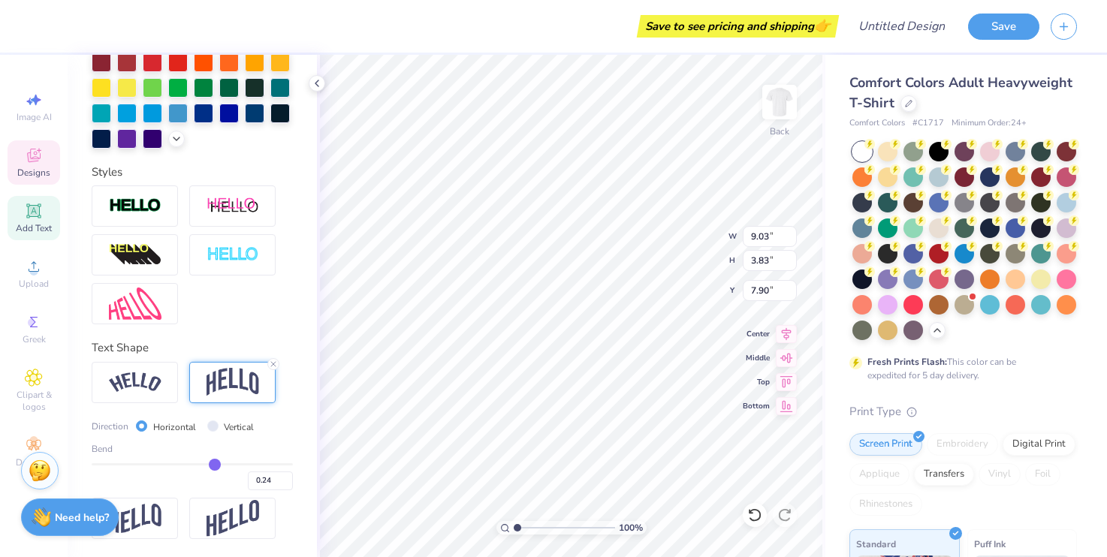
type input "0.23"
type input "0.22"
type input "0.21"
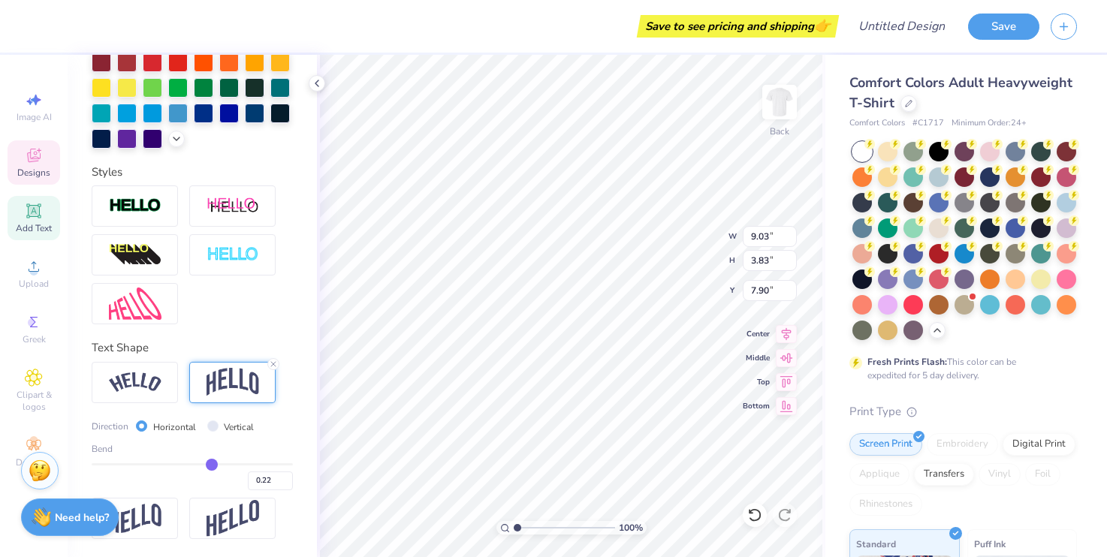
type input "0.21"
type input "0.2"
type input "0.20"
type input "0.18"
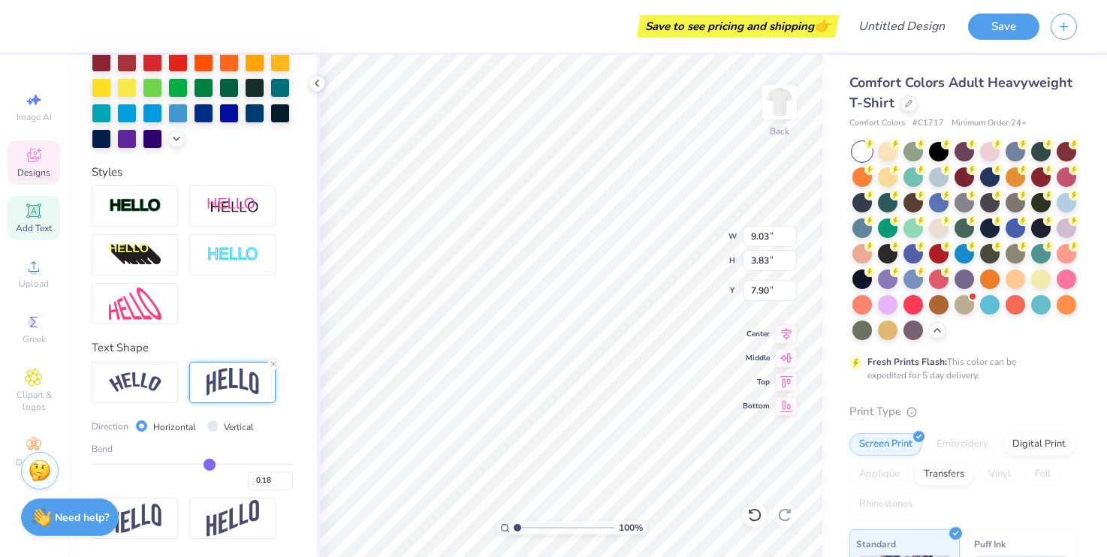
type input "0.17"
type input "0.16"
type input "0.14"
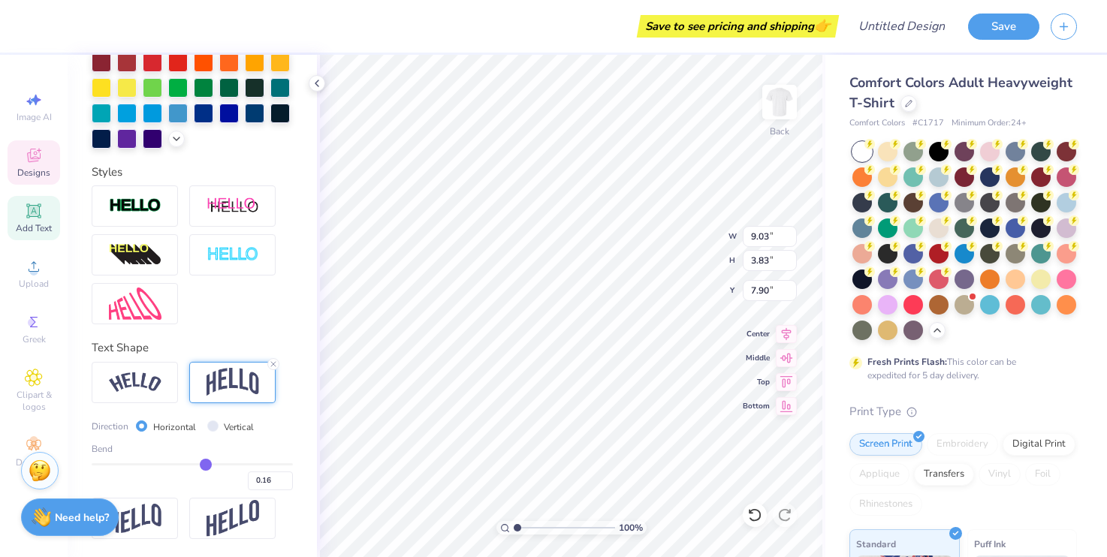
type input "0.14"
type input "0.13"
type input "0.1"
type input "0.10"
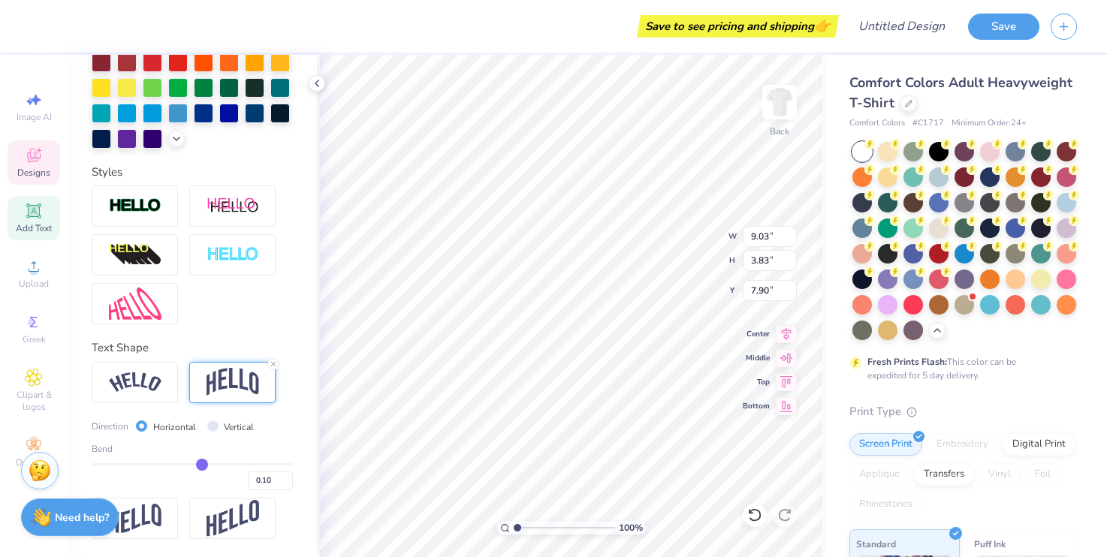
type input "0.08"
type input "0.06"
type input "0.05"
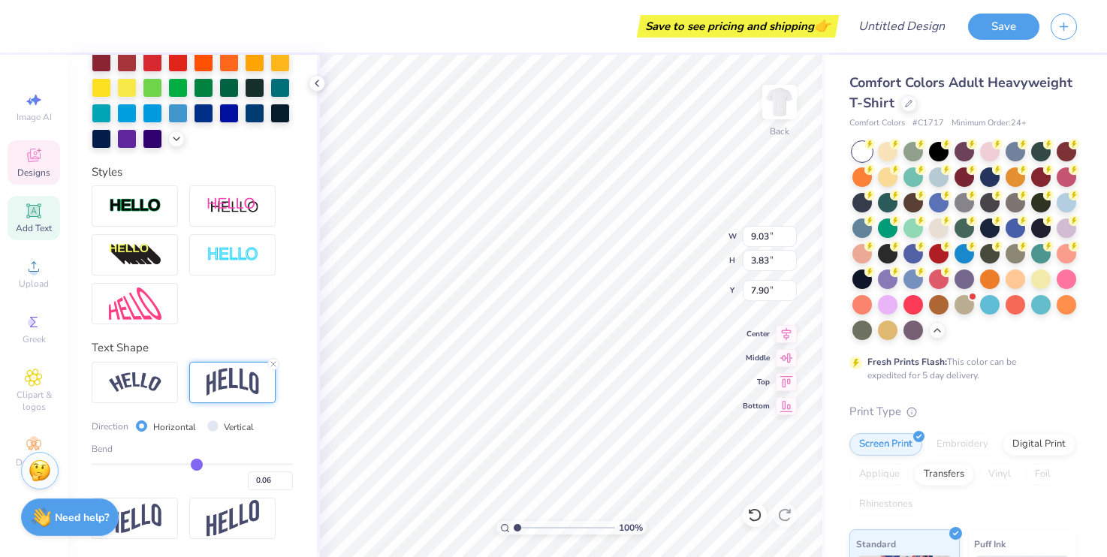
type input "0.05"
type input "0.03"
type input "0.02"
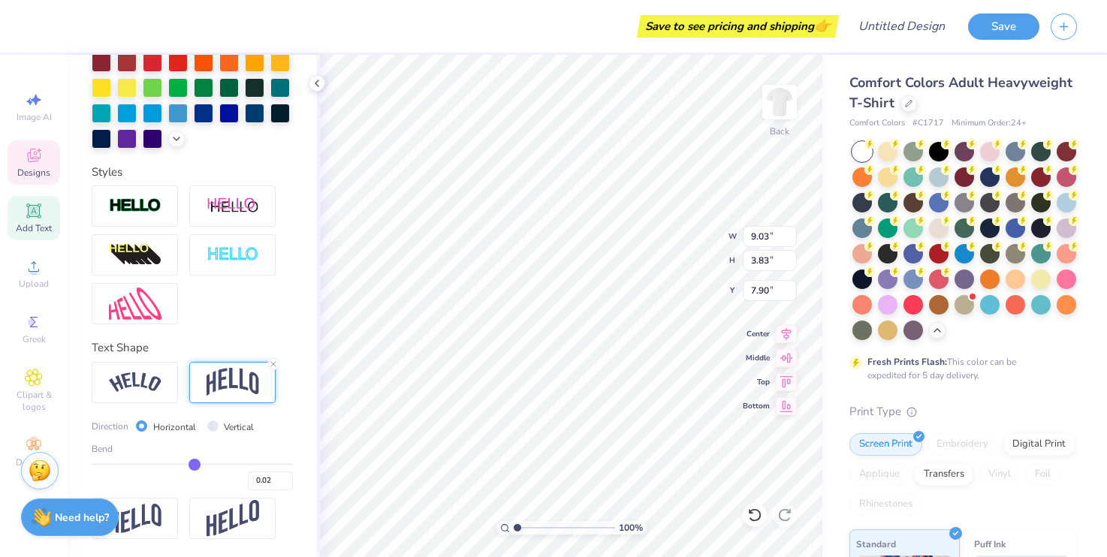
type input "0.01"
type input "0"
type input "0.00"
type input "-0.02"
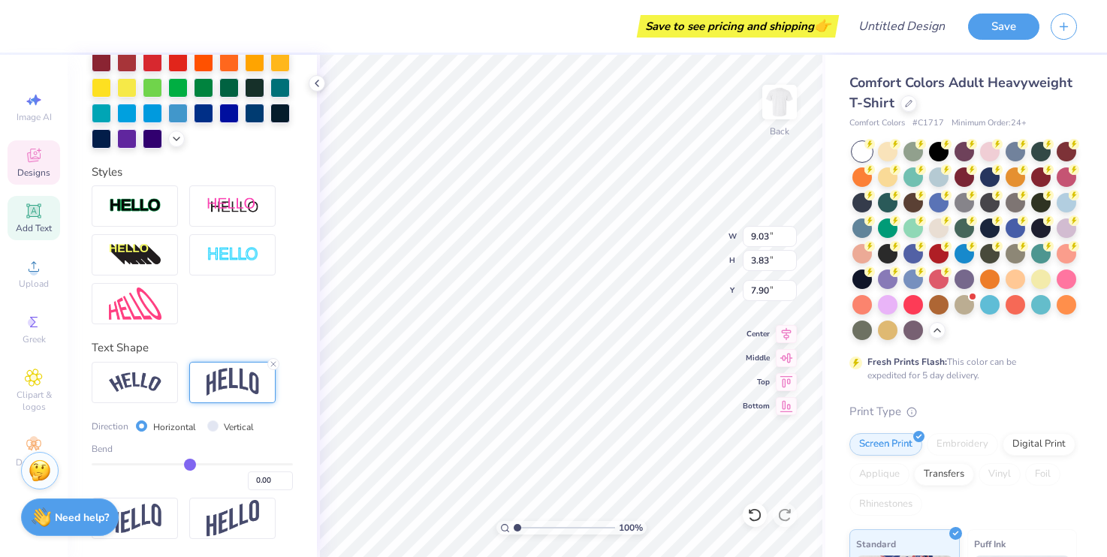
type input "-0.02"
type input "-0.04"
type input "-0.05"
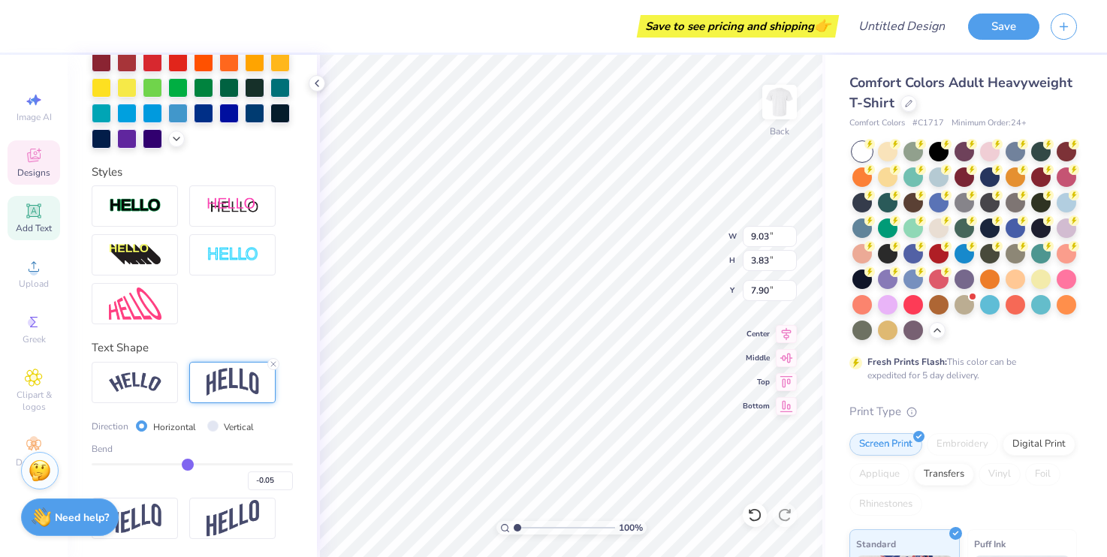
type input "-0.06"
type input "-0.07"
type input "-0.08"
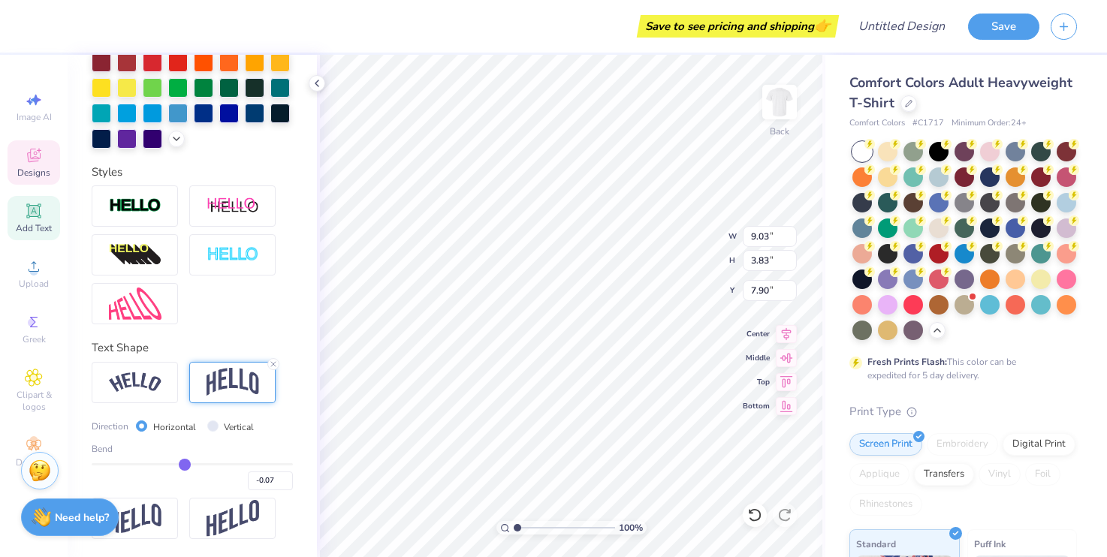
type input "-0.08"
type input "-0.09"
type input "-0.08"
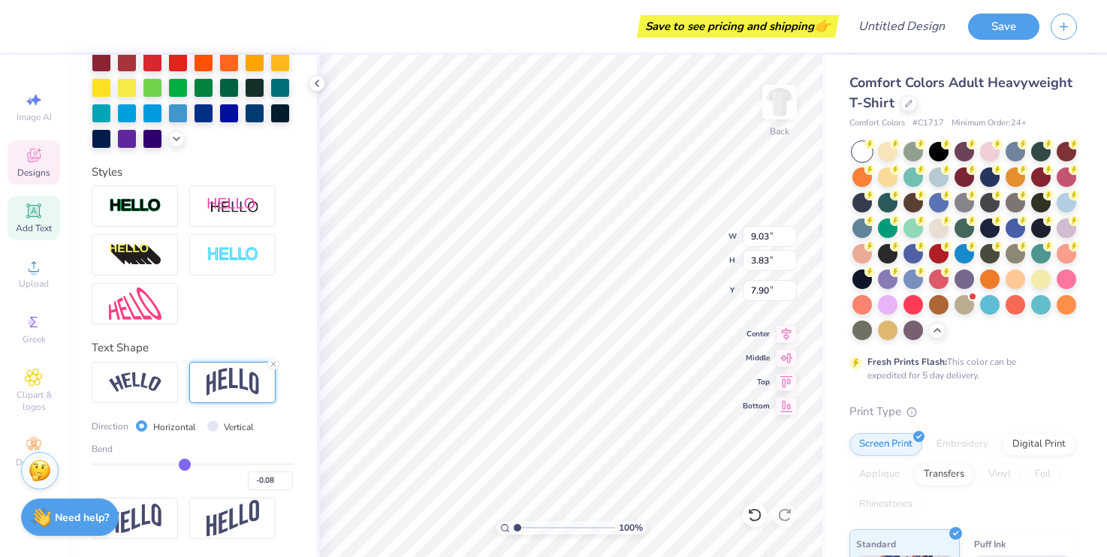
drag, startPoint x: 240, startPoint y: 461, endPoint x: 185, endPoint y: 457, distance: 55.8
type input "-0.08"
click at [185, 457] on div "Bend -0.08" at bounding box center [192, 467] width 201 height 48
type input "2.25"
type input "8.83"
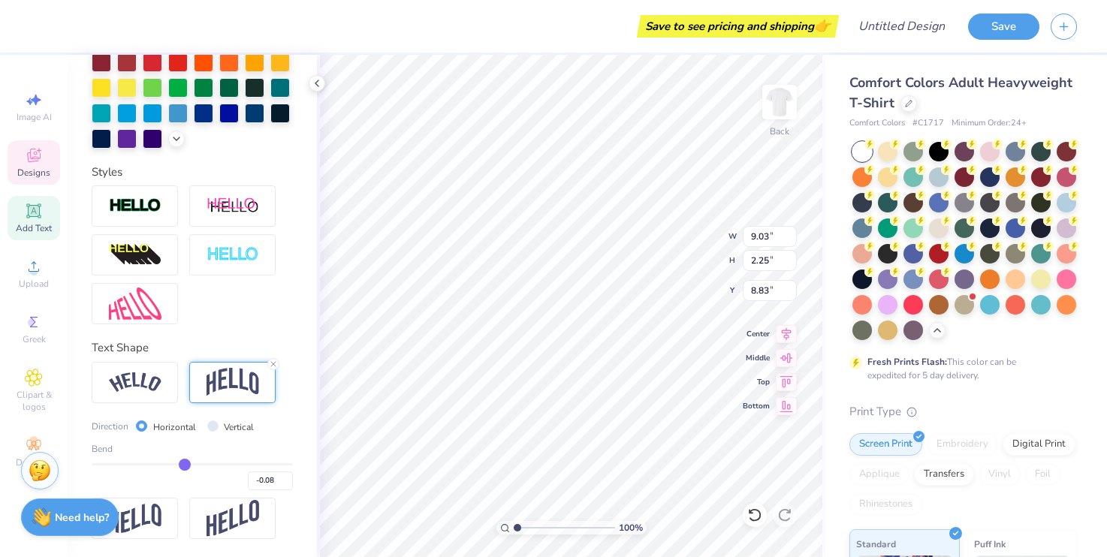
type input "-0.1"
type input "-0.10"
type input "-0.09"
type input "-0.08"
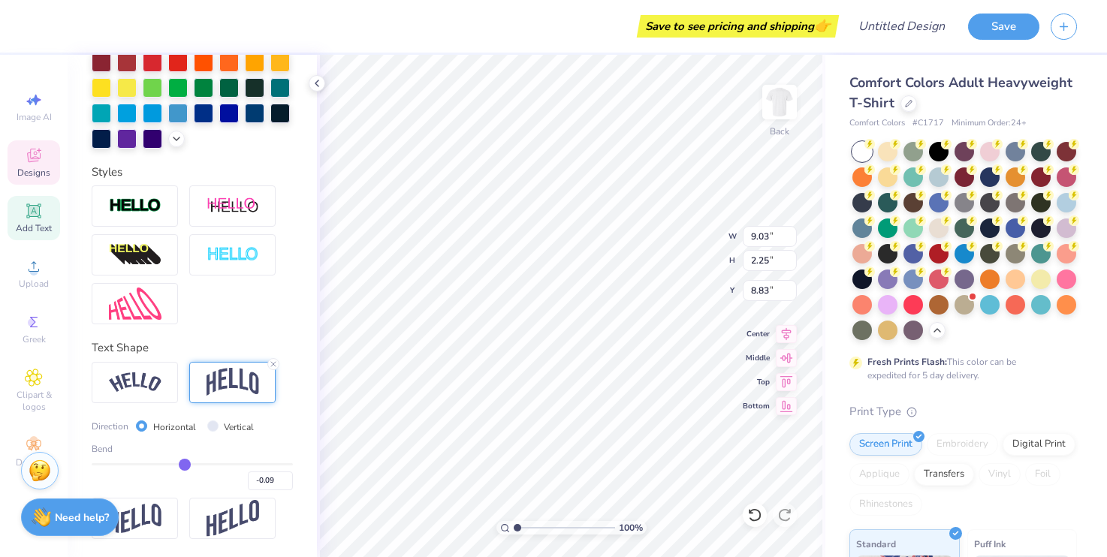
type input "-0.08"
type input "-0.07"
type input "-0.06"
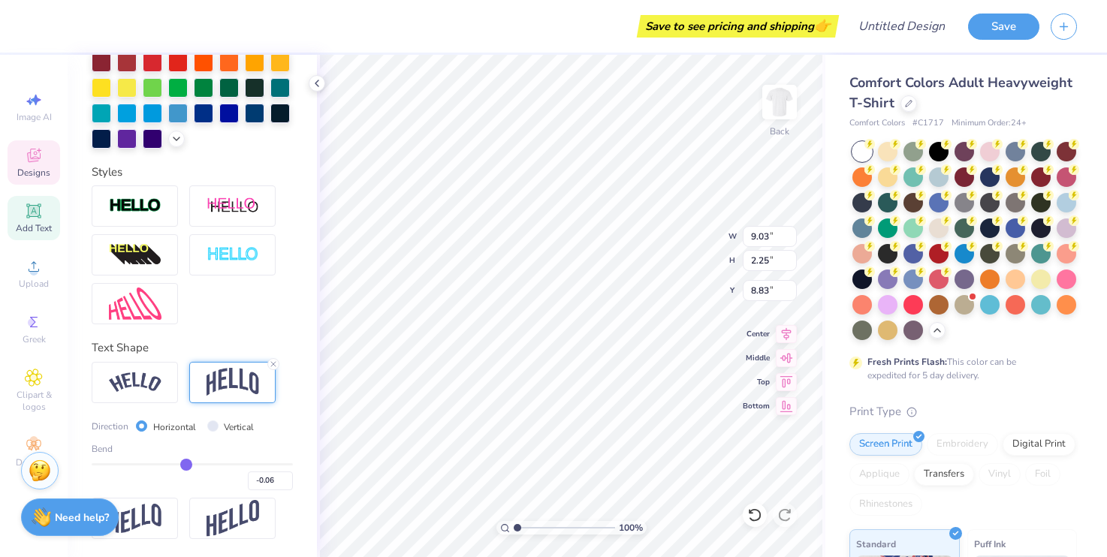
type input "-0.05"
type input "-0.04"
type input "-0.02"
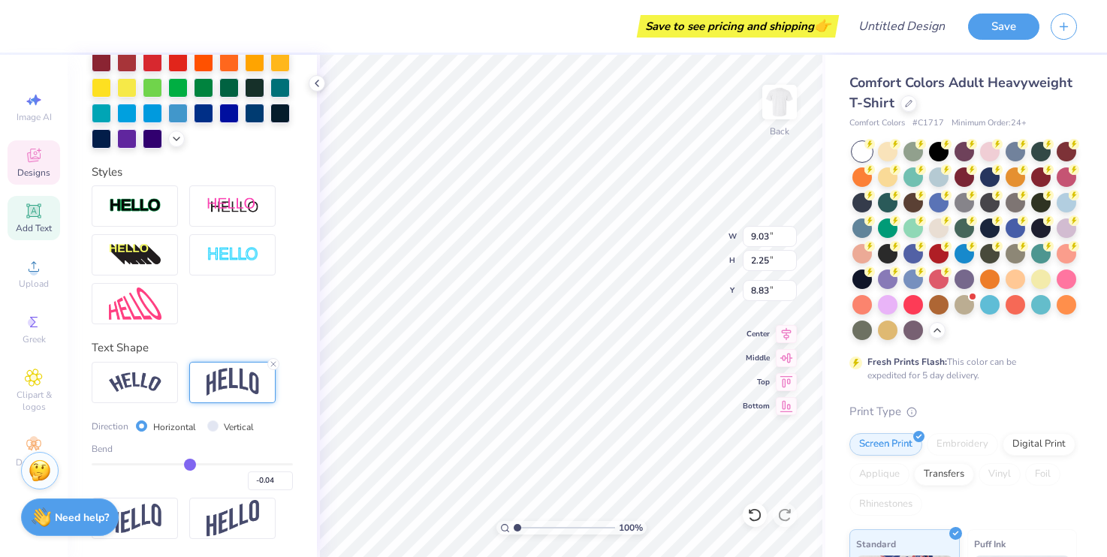
type input "-0.02"
type input "-0.01"
type input "0"
type input "0.00"
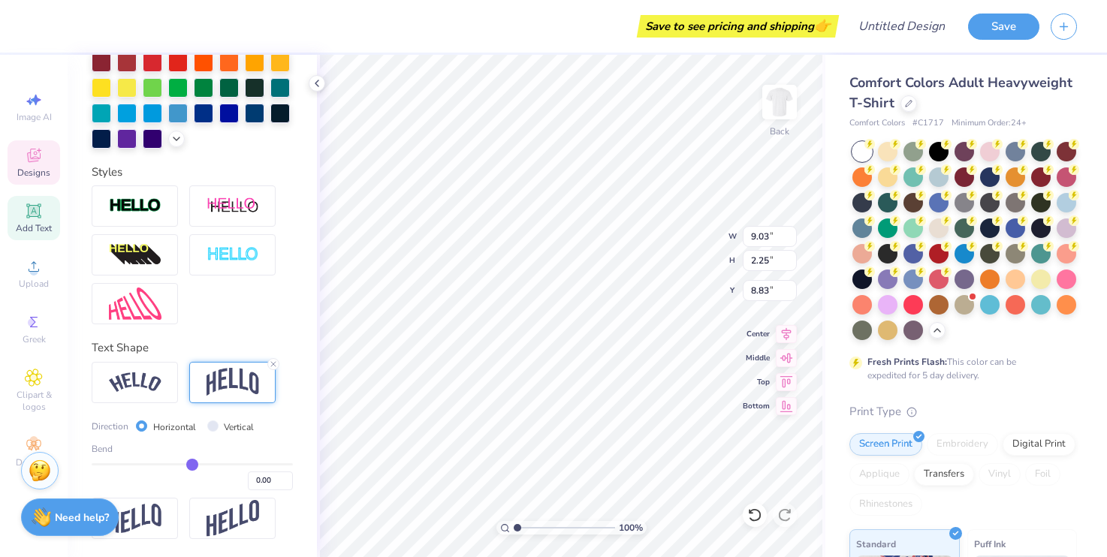
type input "0.01"
type input "0.02"
type input "0.03"
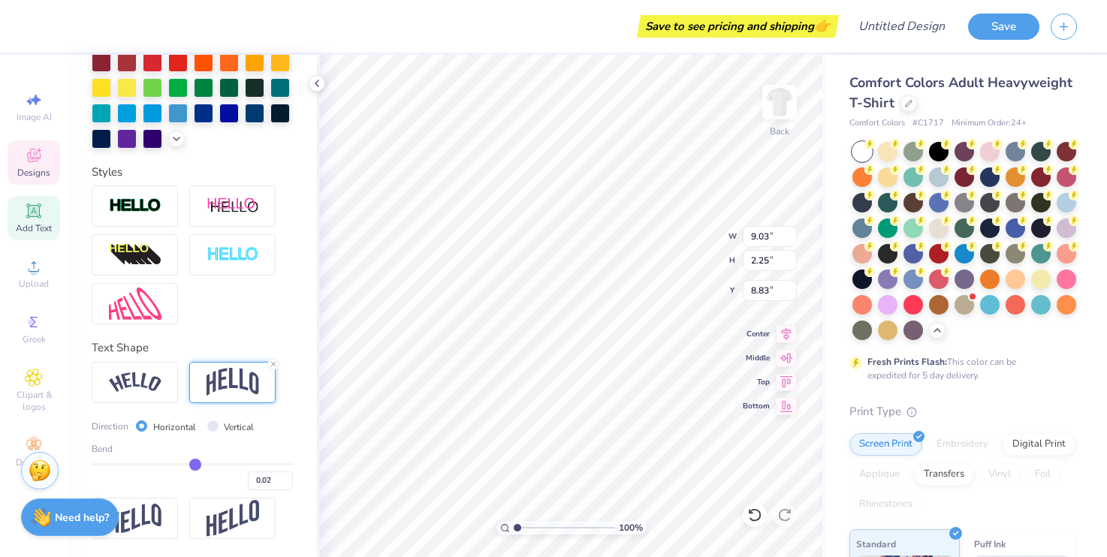
type input "0.03"
drag, startPoint x: 183, startPoint y: 464, endPoint x: 195, endPoint y: 464, distance: 12.0
type input "0.03"
click at [195, 464] on input "range" at bounding box center [192, 465] width 201 height 2
type input "2.07"
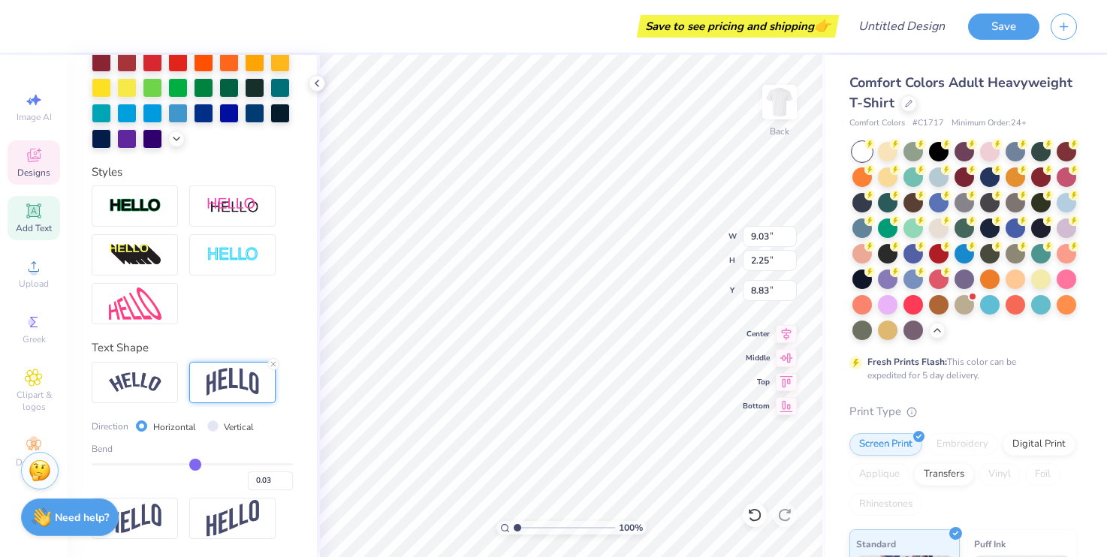
type input "8.87"
type input "0.02"
type input "0.01"
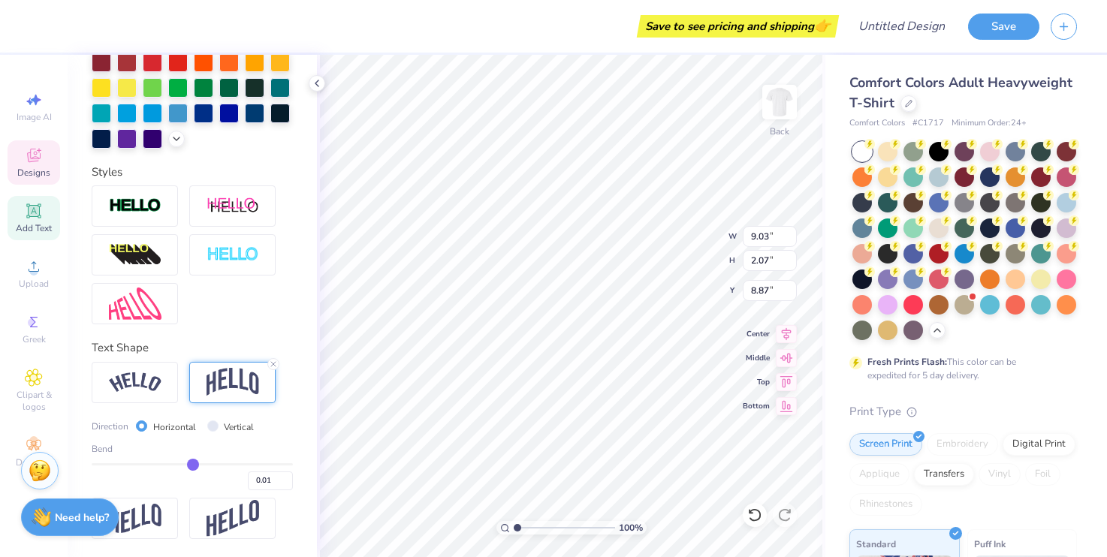
type input "0"
type input "0.00"
type input "-0.01"
click at [190, 464] on input "range" at bounding box center [192, 465] width 201 height 2
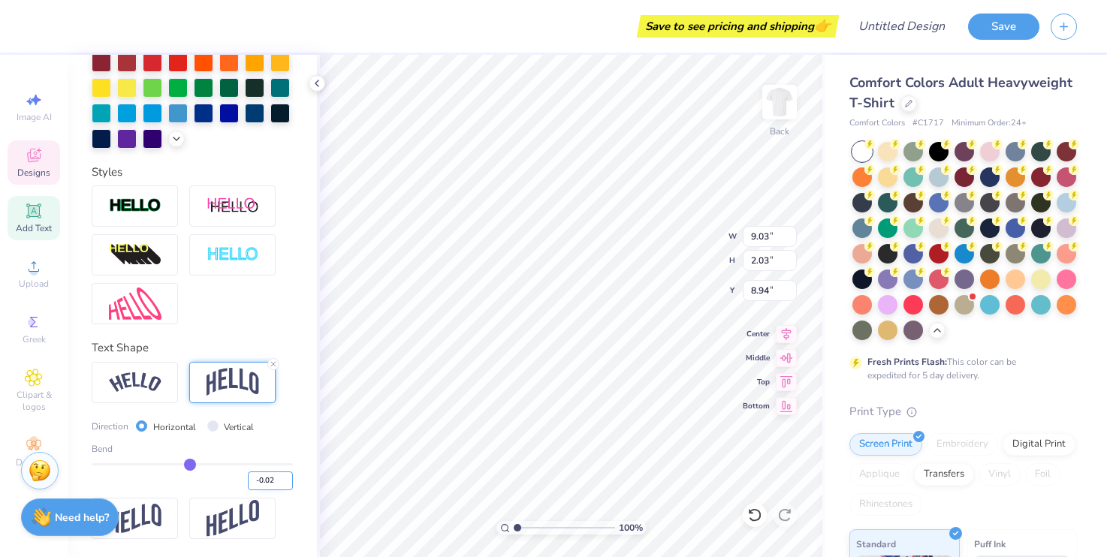
click at [273, 478] on input "-0.02" at bounding box center [270, 481] width 45 height 19
click at [278, 477] on input "-0.02" at bounding box center [270, 481] width 45 height 19
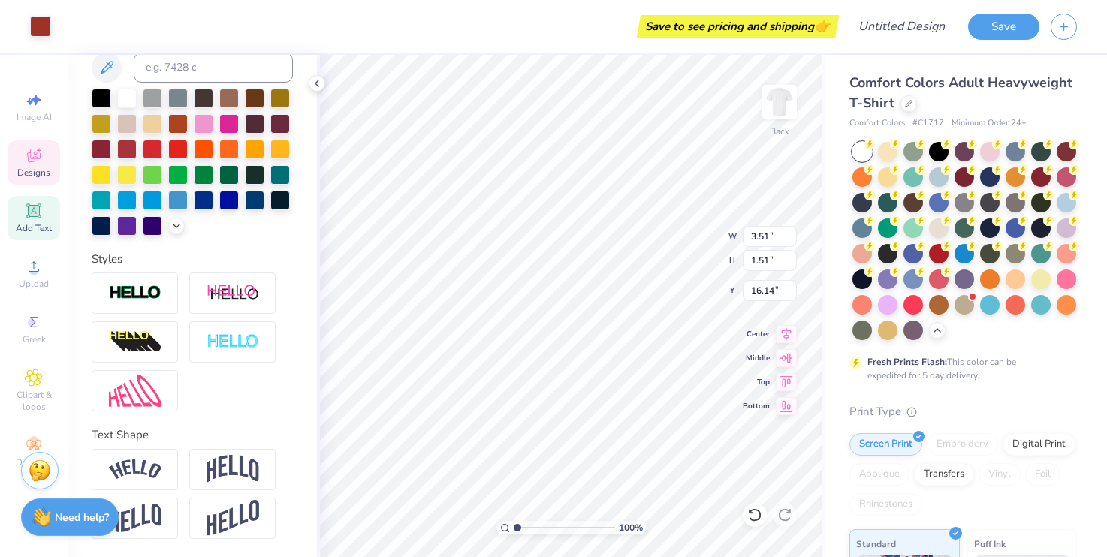
scroll to position [316, 0]
click at [223, 470] on img at bounding box center [233, 469] width 53 height 29
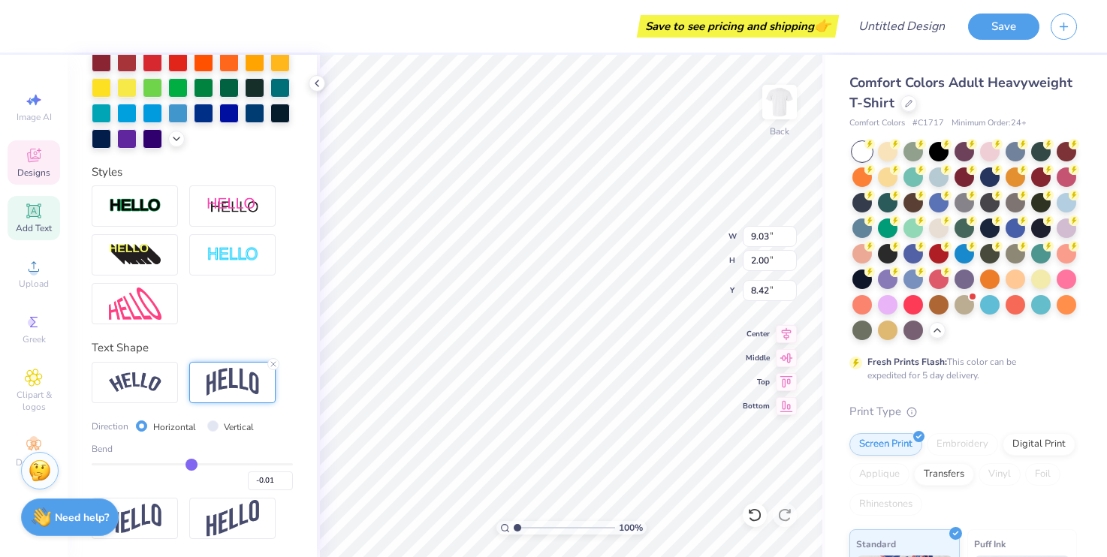
scroll to position [404, 0]
click at [214, 423] on input "Vertical" at bounding box center [212, 426] width 11 height 11
click at [276, 482] on input "-0.01" at bounding box center [270, 481] width 45 height 19
click at [258, 478] on input "-0.01" at bounding box center [270, 481] width 45 height 19
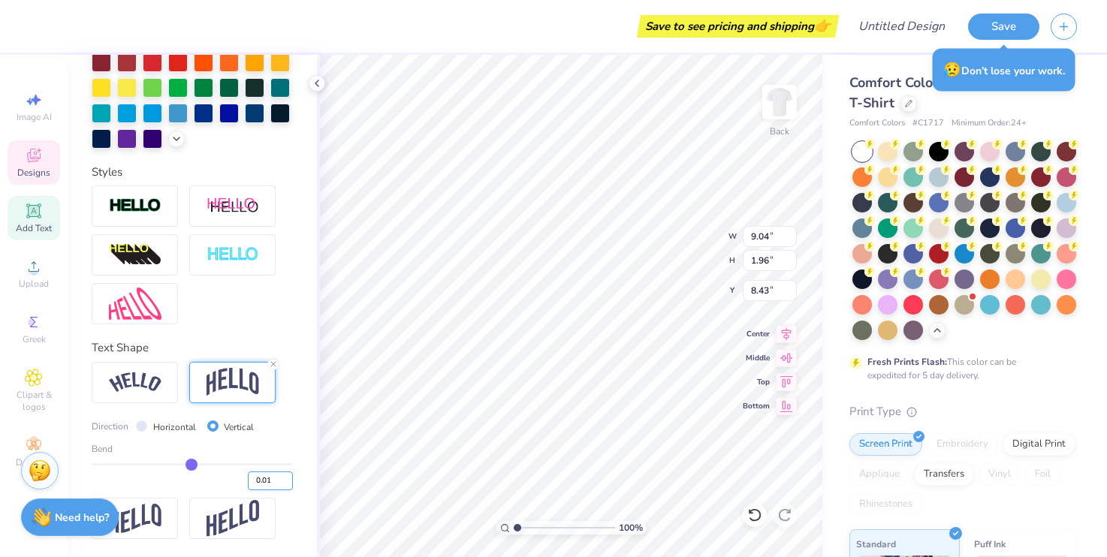
click at [276, 484] on input "0.01" at bounding box center [270, 481] width 45 height 19
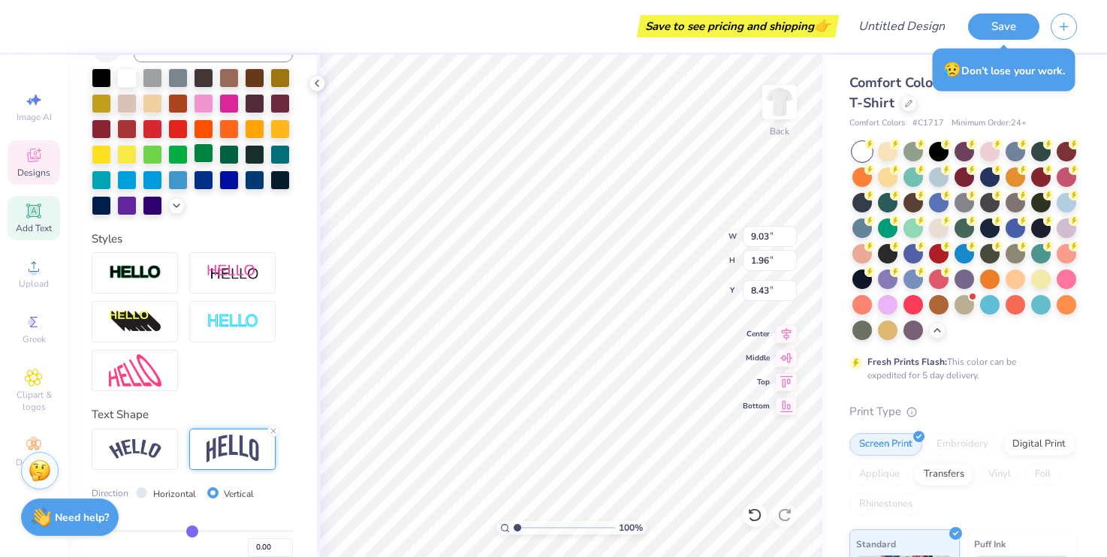
scroll to position [324, 0]
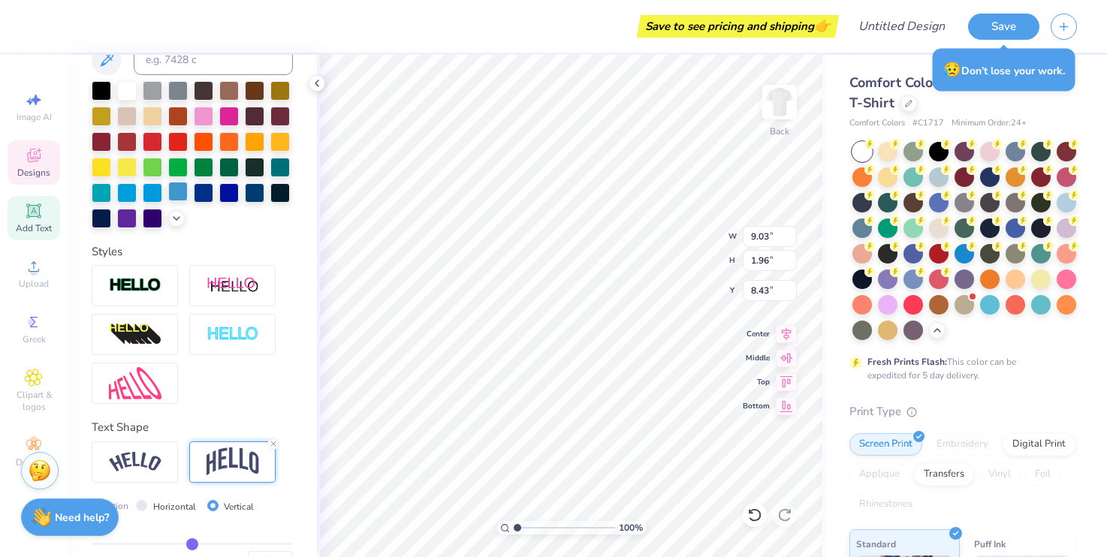
click at [180, 191] on div at bounding box center [178, 192] width 20 height 20
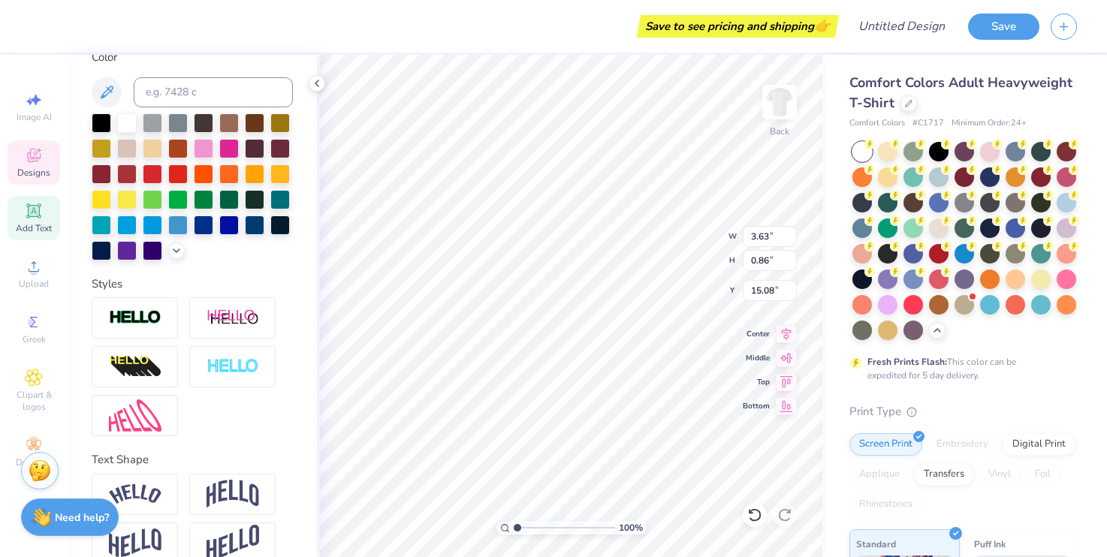
scroll to position [285, 0]
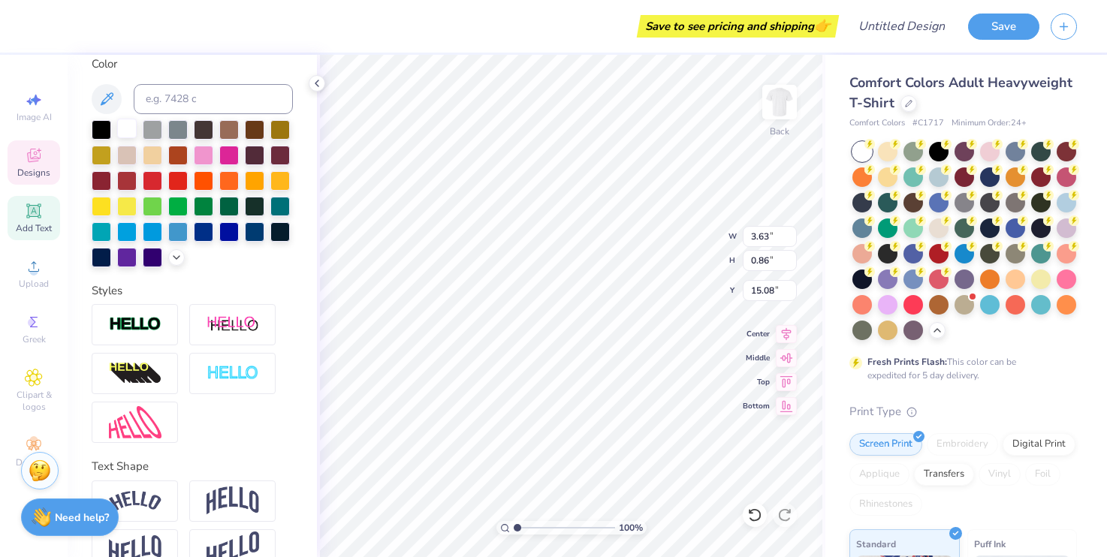
click at [129, 133] on div at bounding box center [127, 129] width 20 height 20
click at [180, 231] on div at bounding box center [178, 231] width 20 height 20
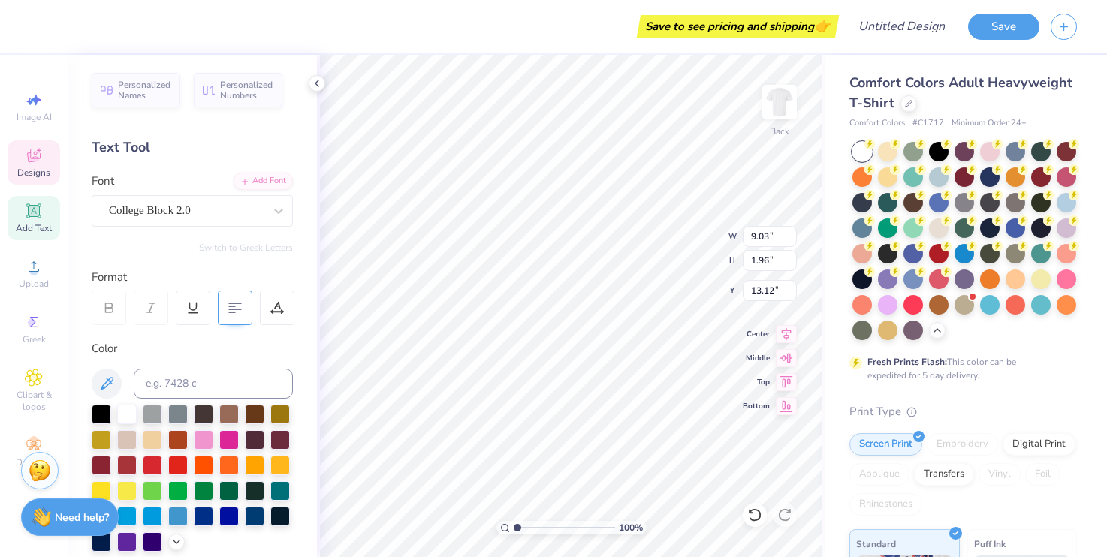
scroll to position [0, 0]
click at [230, 313] on 379 at bounding box center [232, 313] width 6 height 0
